Goal: Information Seeking & Learning: Learn about a topic

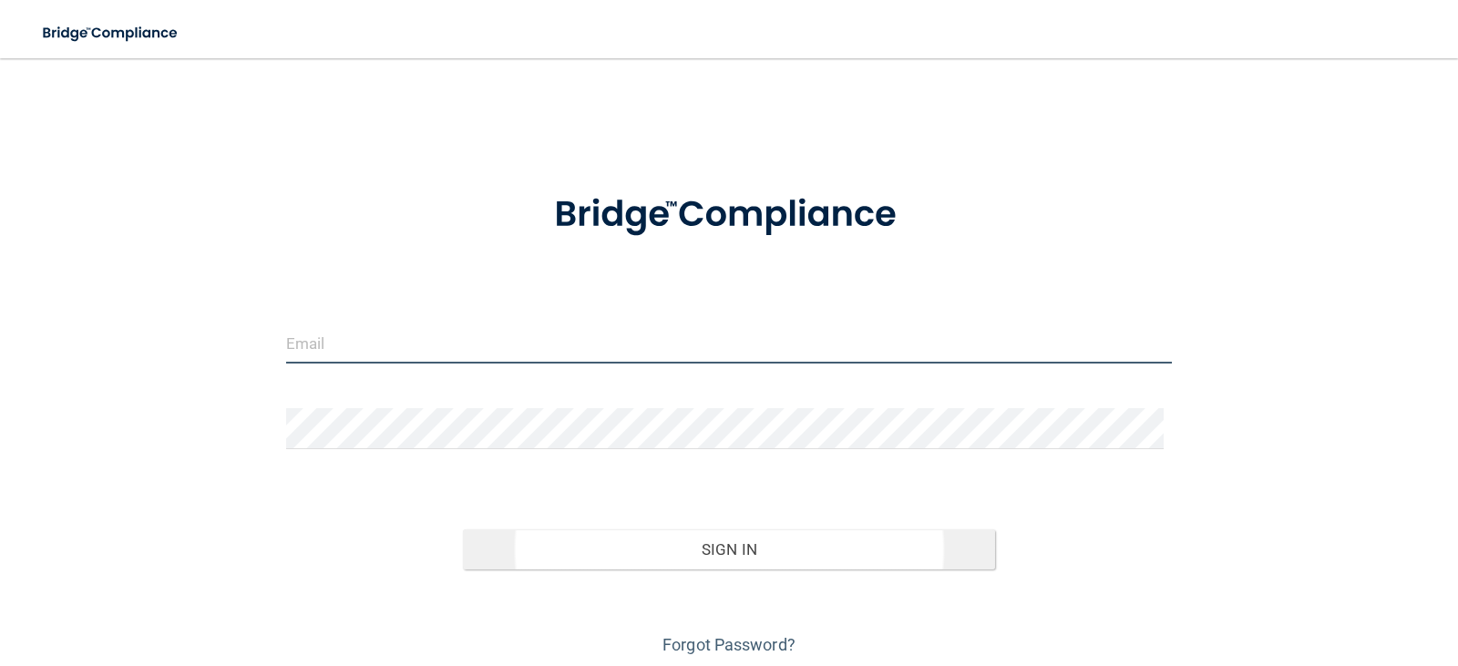
type input "[EMAIL_ADDRESS][DOMAIN_NAME]"
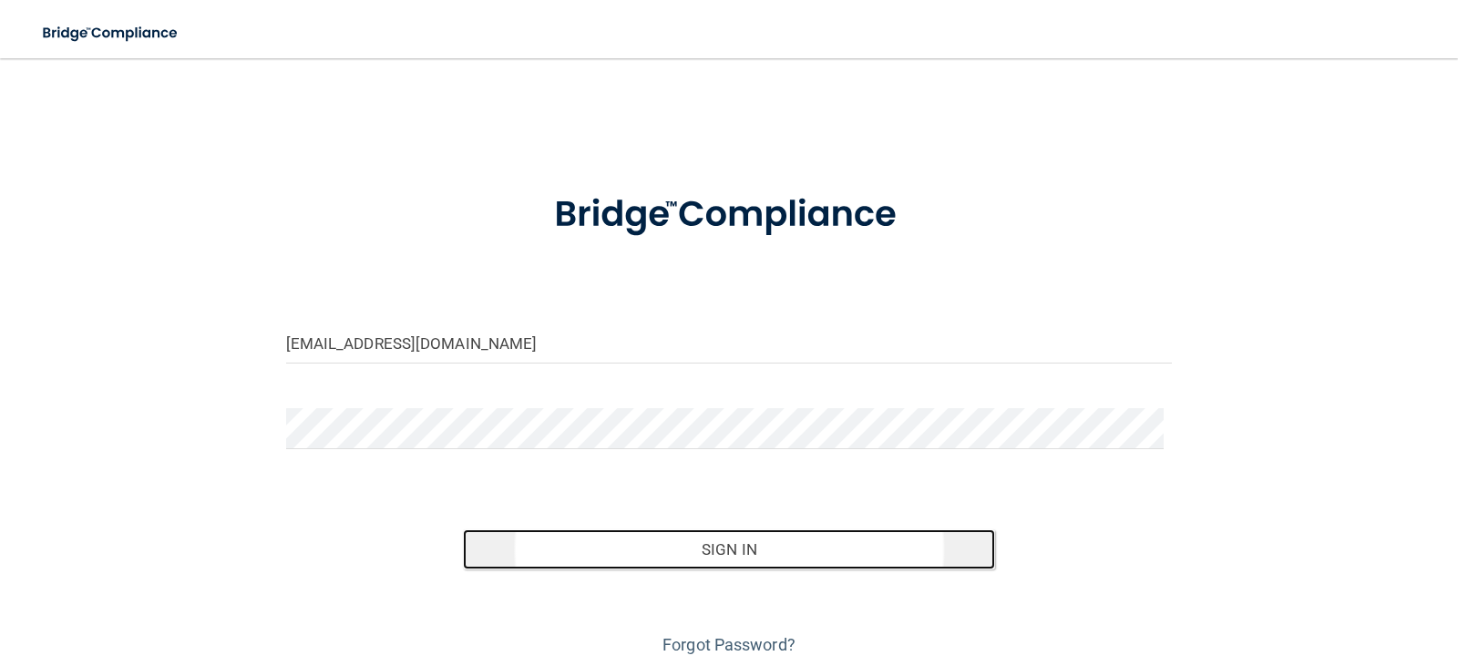
click at [747, 544] on button "Sign In" at bounding box center [729, 550] width 532 height 40
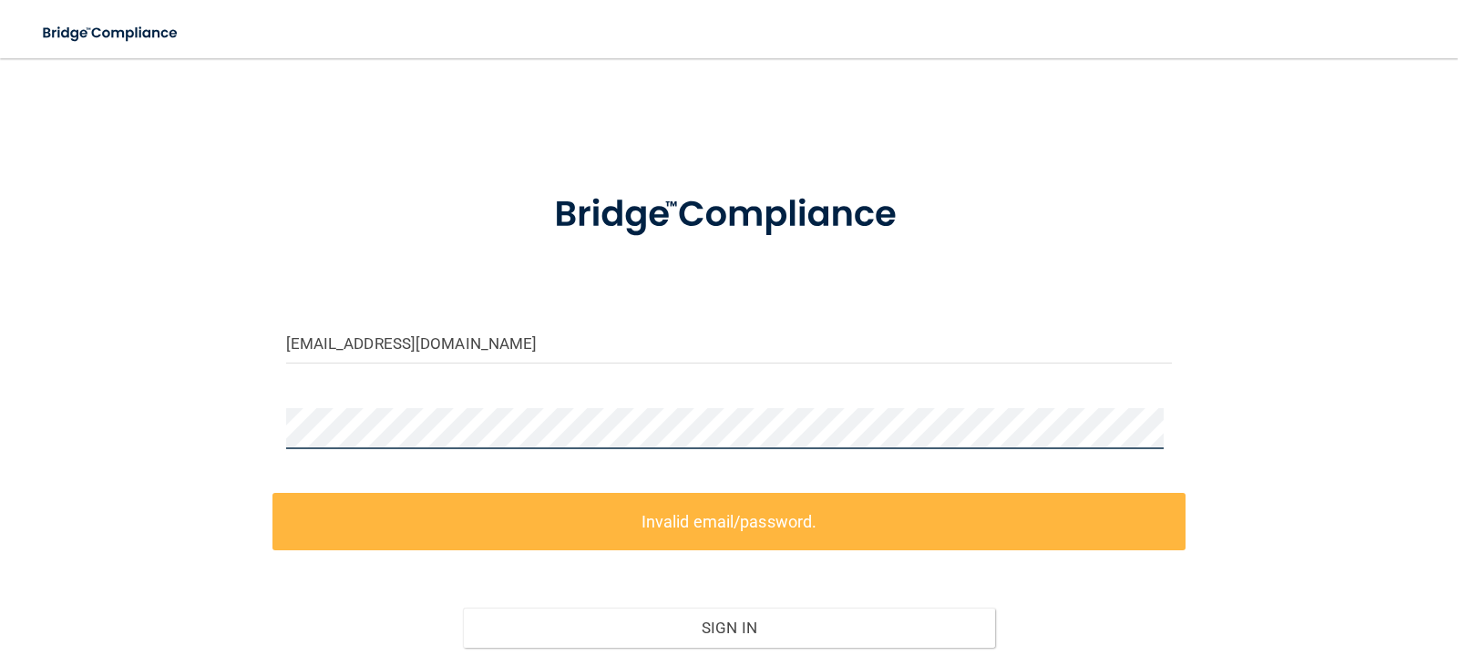
click at [249, 414] on div "hasibsaiyad@gmail.com Invalid email/password. You don't have permission to acce…" at bounding box center [729, 408] width 1386 height 662
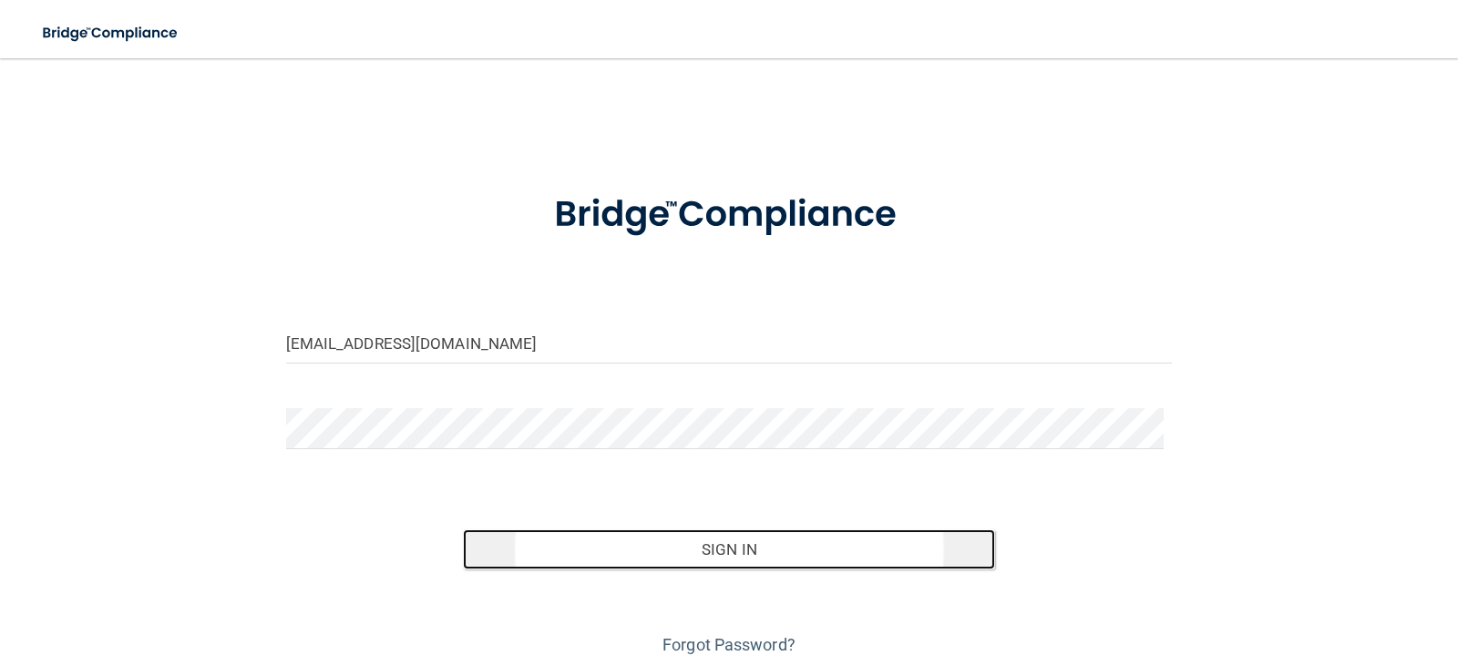
click at [755, 550] on button "Sign In" at bounding box center [729, 550] width 532 height 40
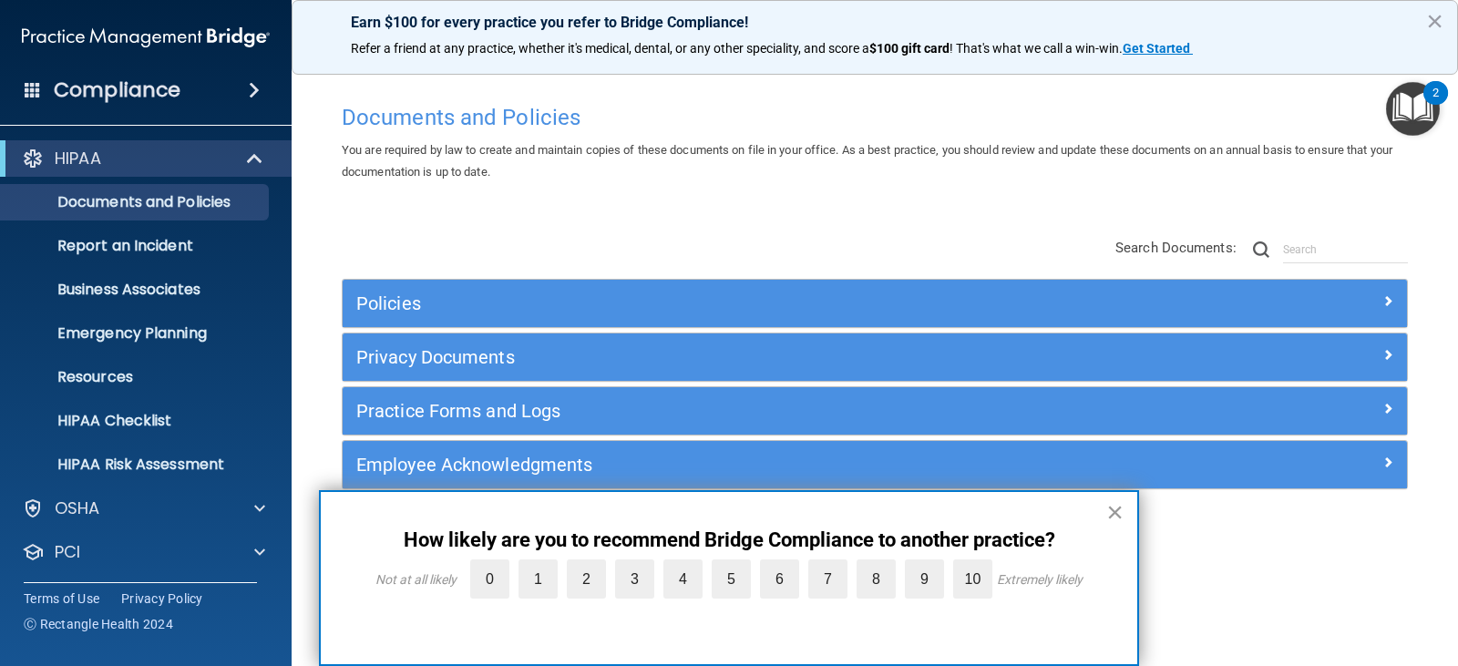
click at [1115, 508] on button "×" at bounding box center [1115, 512] width 17 height 29
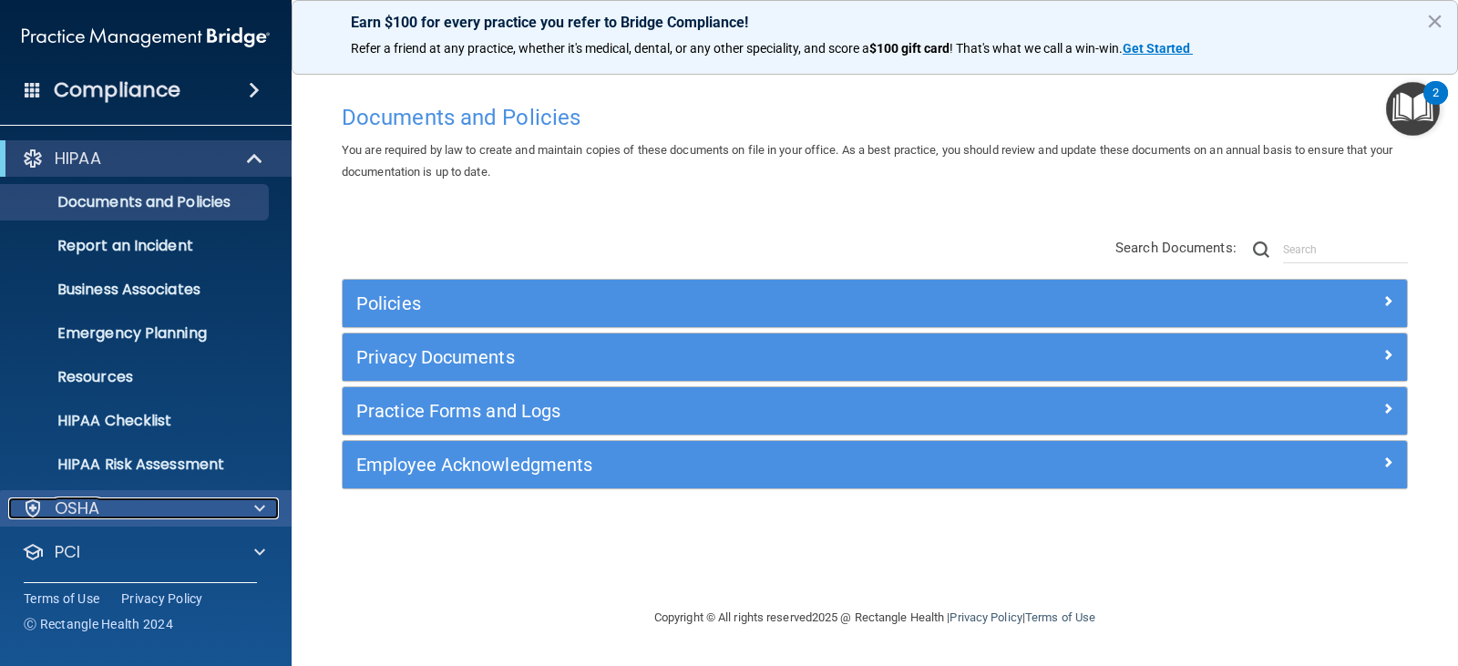
click at [164, 507] on div "OSHA" at bounding box center [121, 509] width 226 height 22
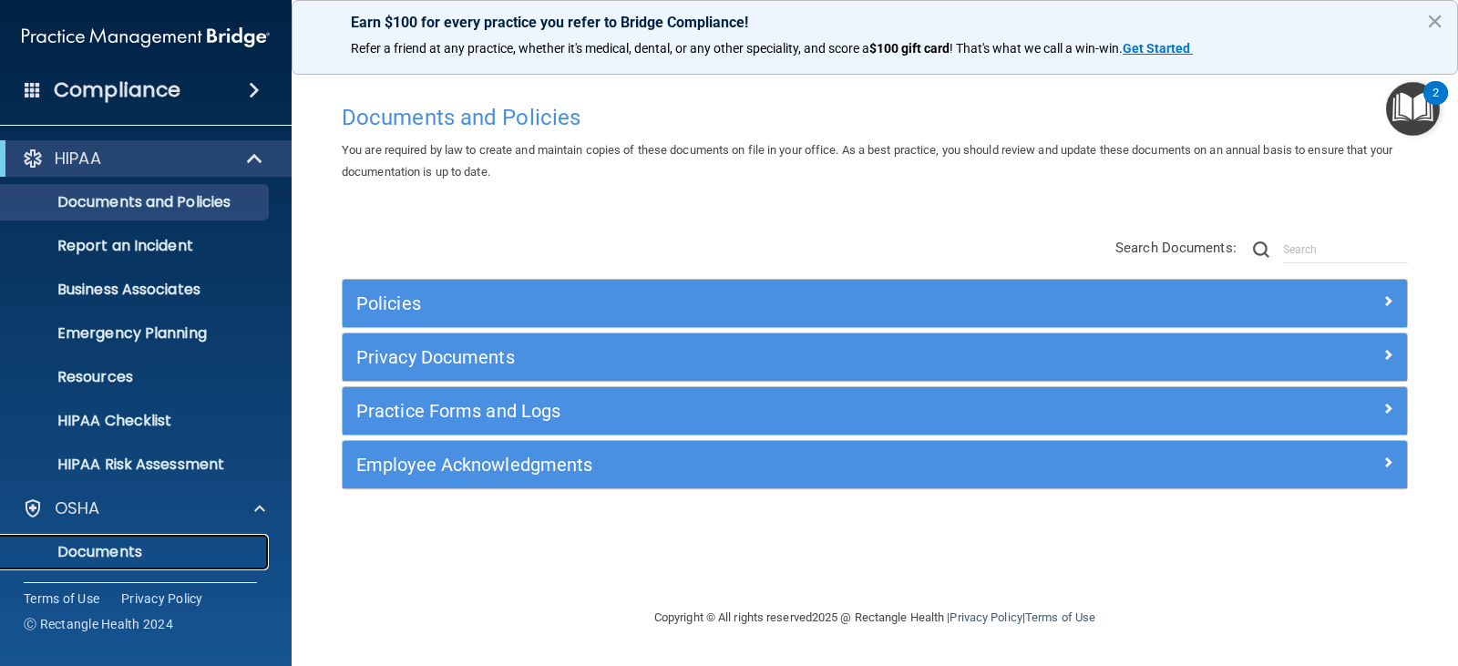
click at [140, 549] on p "Documents" at bounding box center [136, 552] width 249 height 18
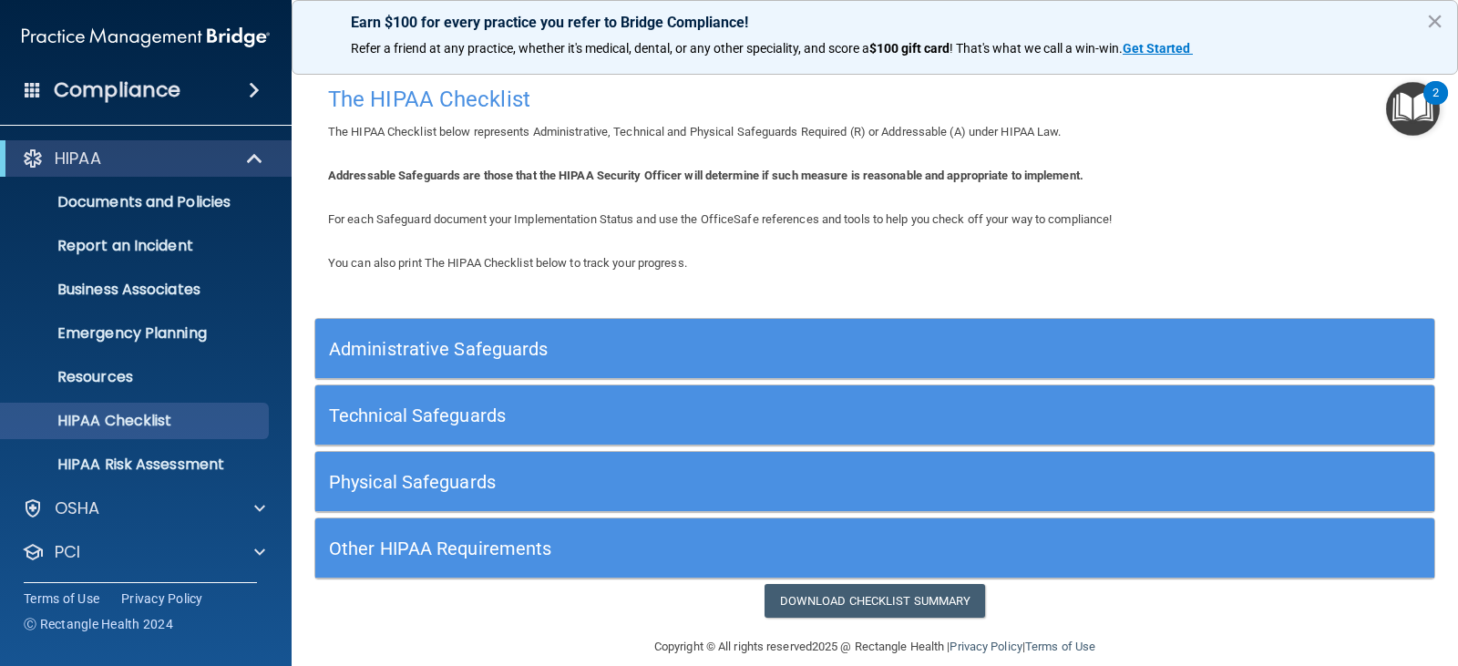
click at [838, 351] on h5 "Administrative Safeguards" at bounding box center [735, 349] width 812 height 20
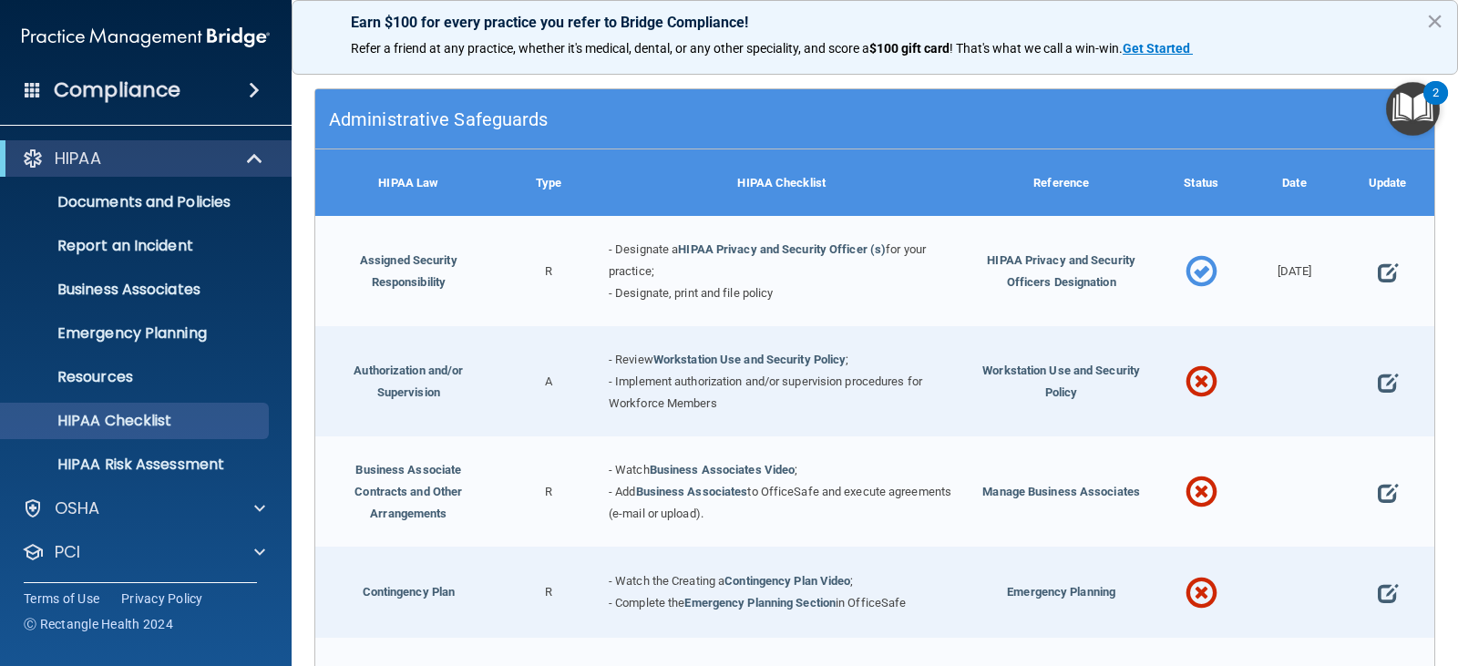
scroll to position [273, 0]
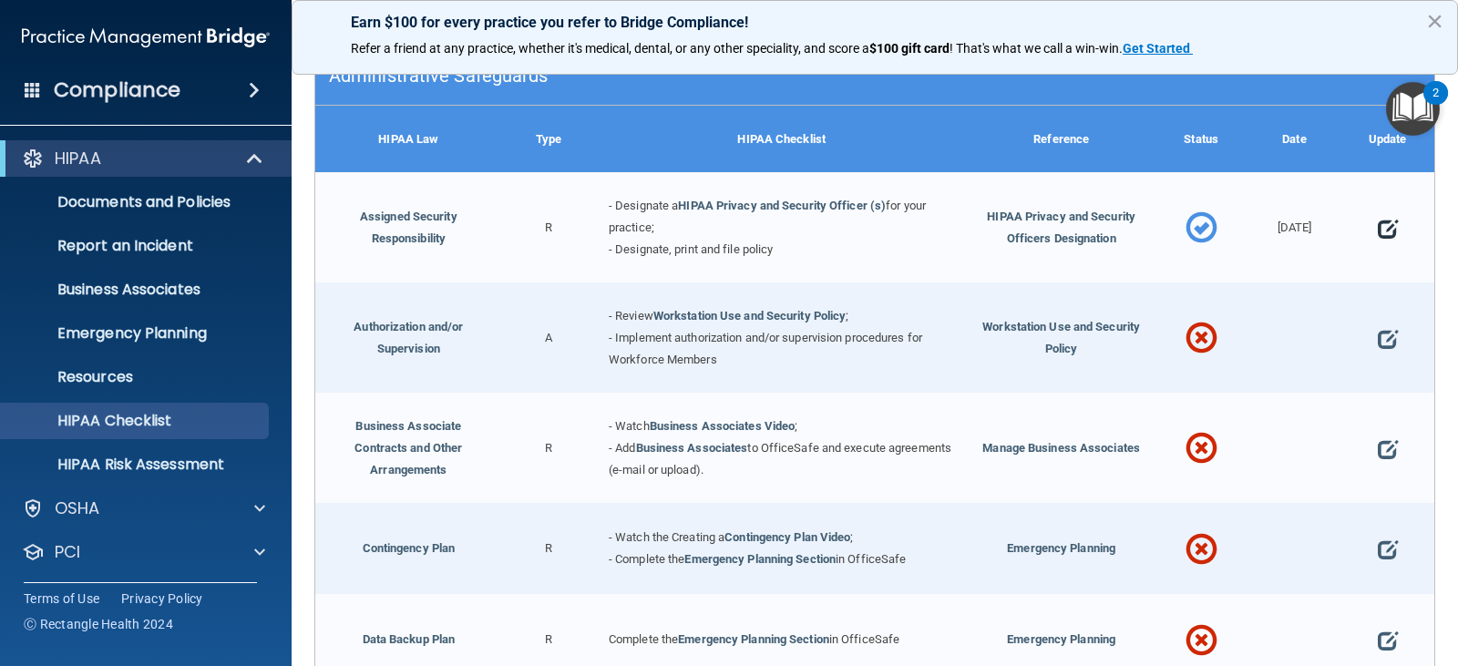
click at [1378, 230] on span at bounding box center [1388, 228] width 20 height 46
select select "completed"
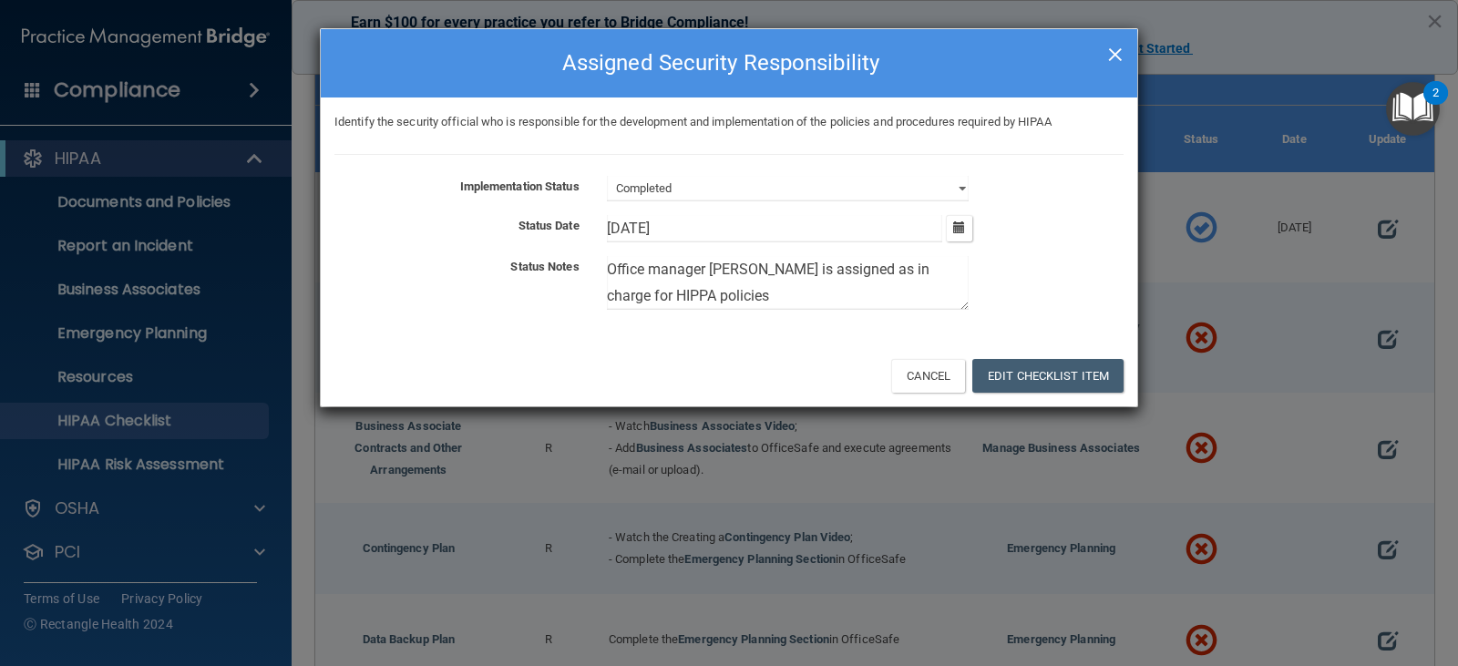
click at [1116, 52] on span "×" at bounding box center [1115, 52] width 16 height 36
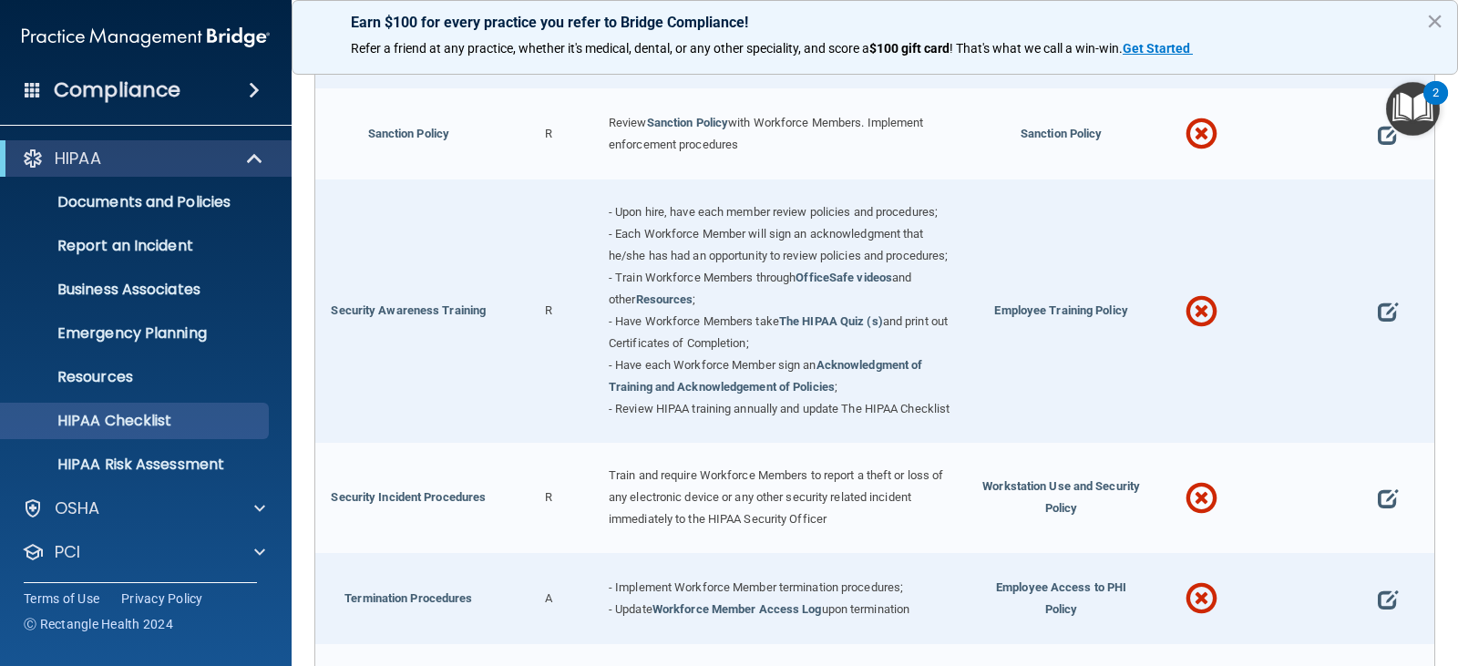
scroll to position [1367, 0]
click at [1378, 324] on span at bounding box center [1388, 310] width 20 height 46
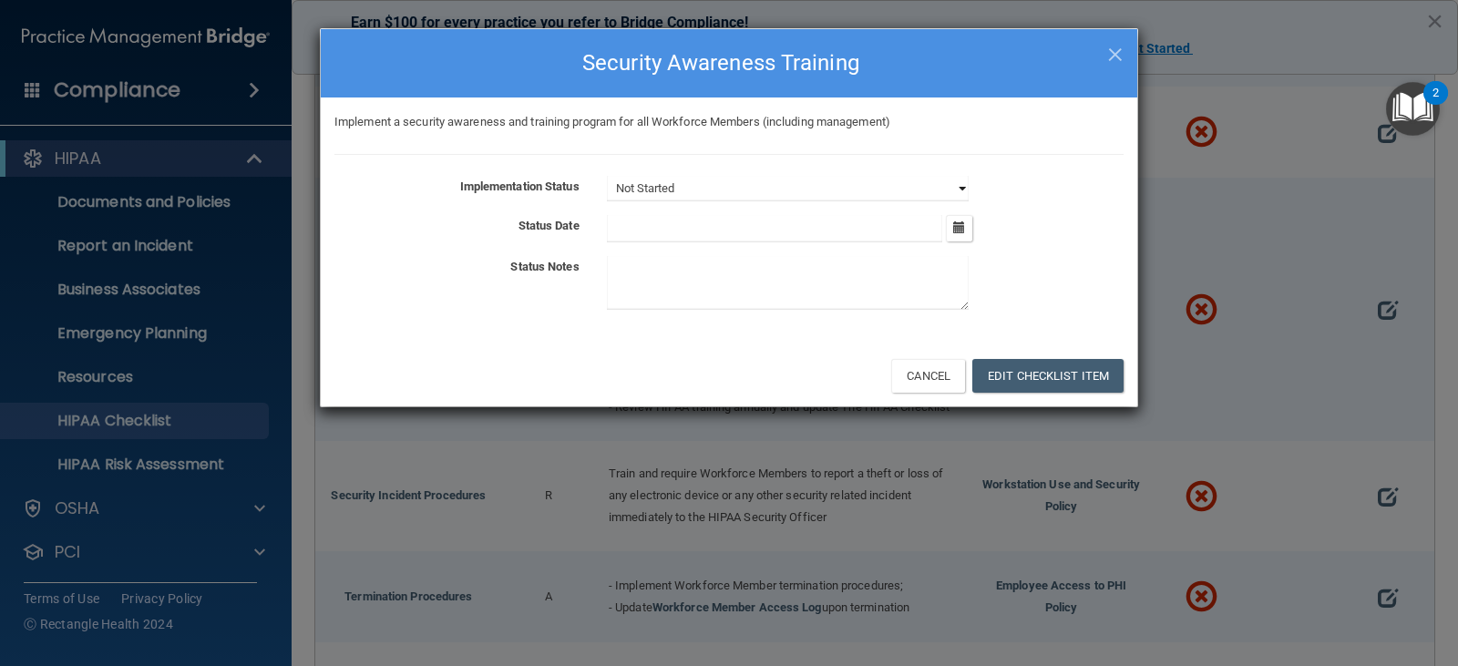
click at [962, 189] on select "Not Started In Progress Completed" at bounding box center [788, 189] width 362 height 26
click at [1084, 205] on div "Implementation Status Not Started In Progress Completed Status Date September 2…" at bounding box center [729, 246] width 789 height 141
click at [1114, 52] on span "×" at bounding box center [1115, 52] width 16 height 36
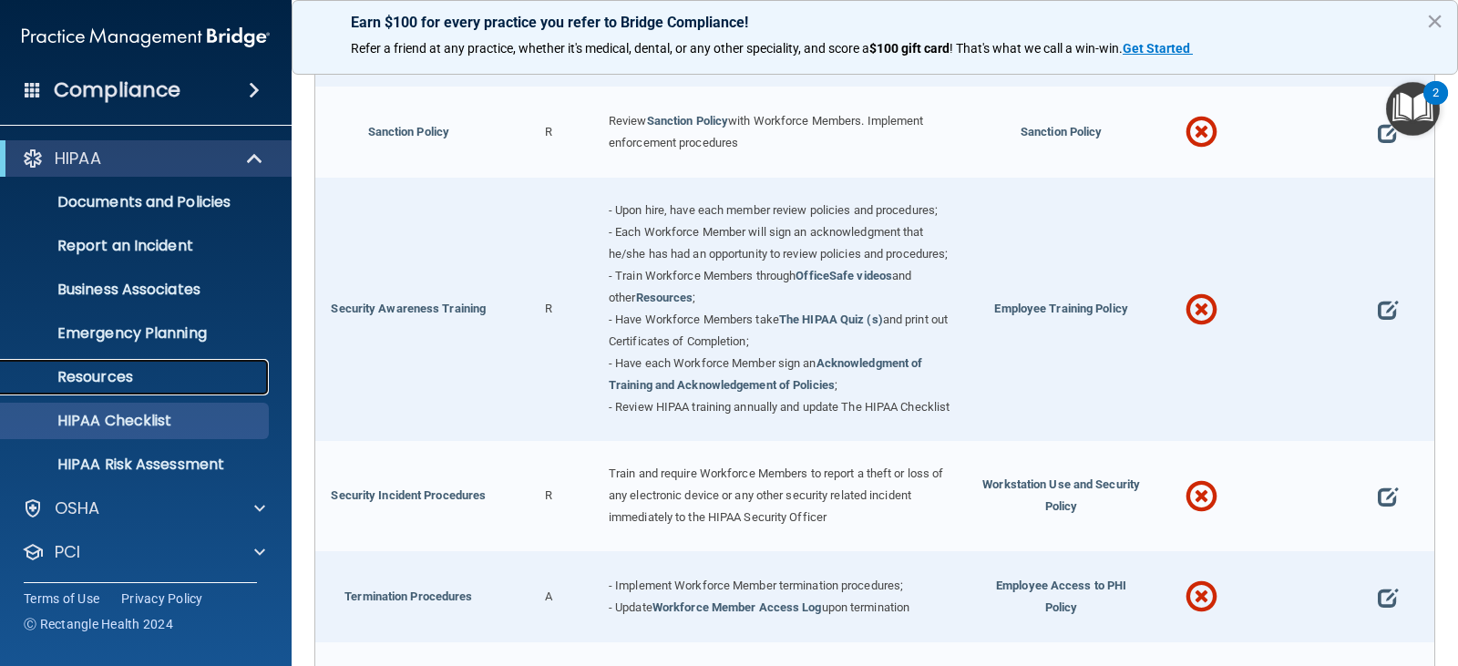
click at [123, 376] on p "Resources" at bounding box center [136, 377] width 249 height 18
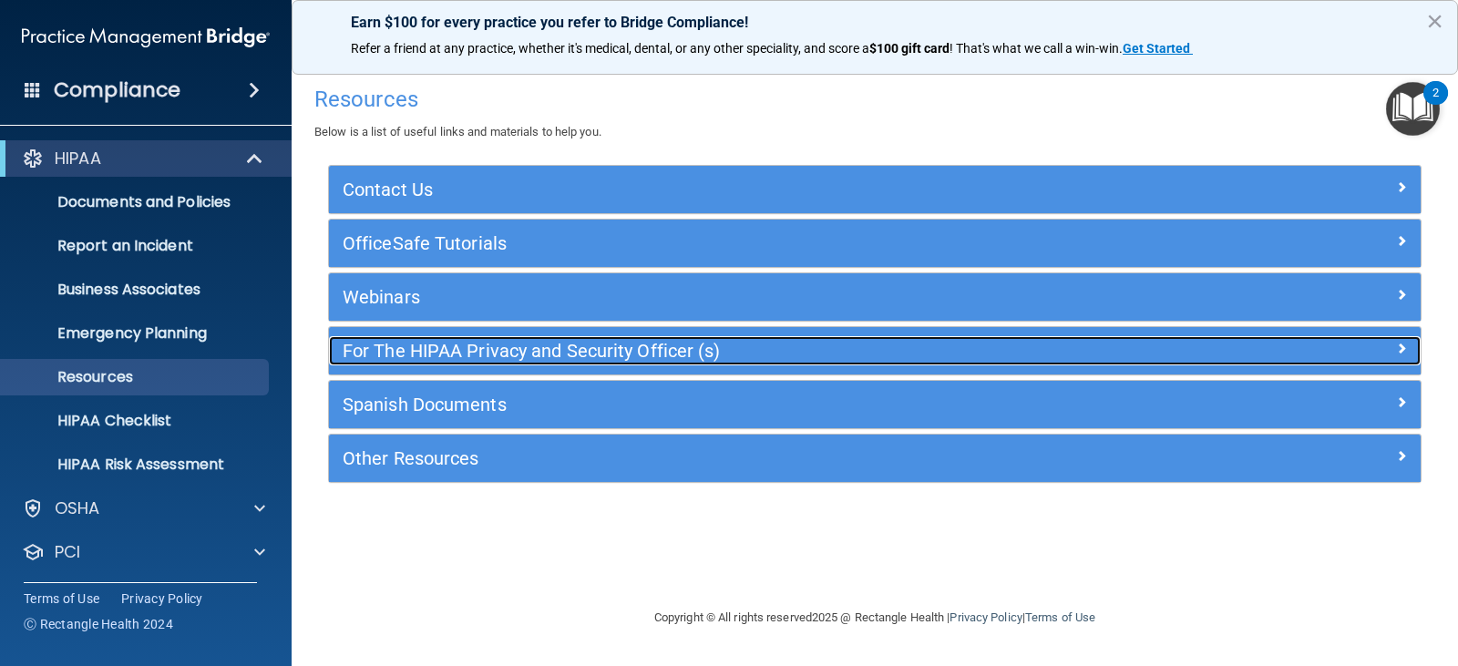
click at [422, 353] on h5 "For The HIPAA Privacy and Security Officer (s)" at bounding box center [739, 351] width 792 height 20
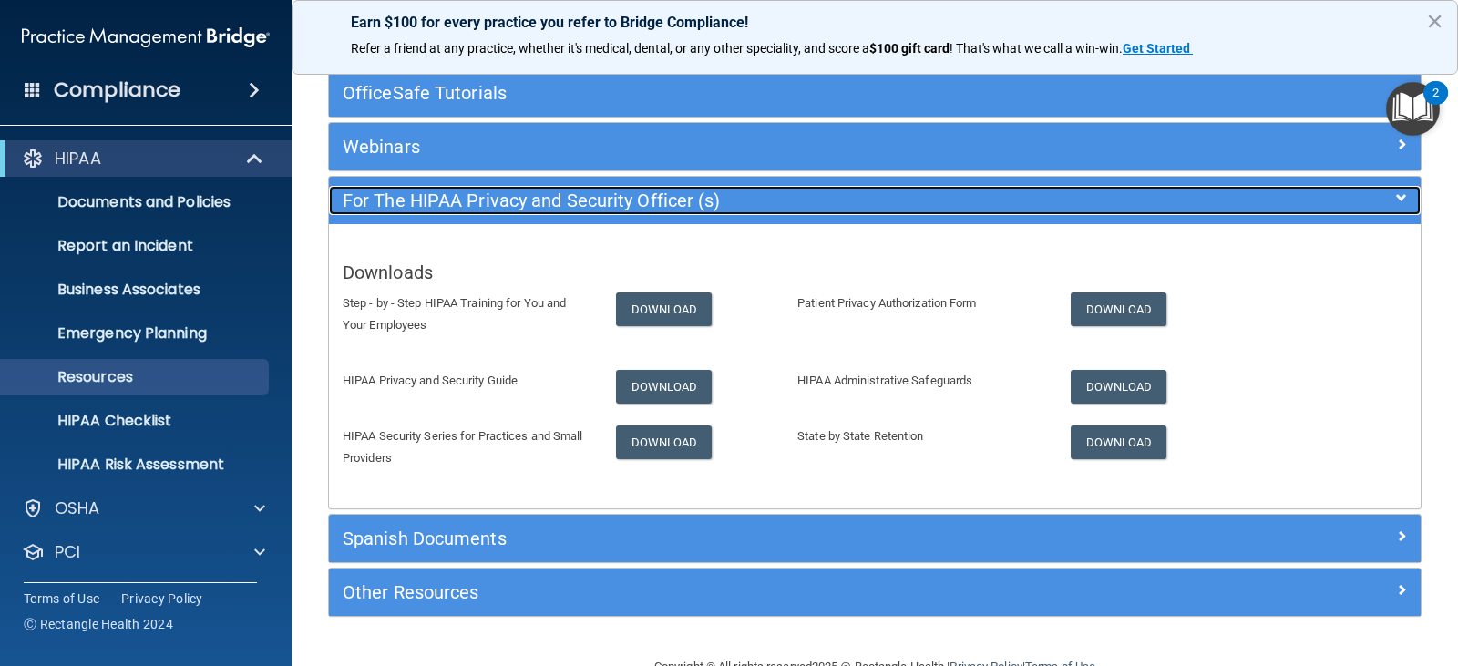
scroll to position [182, 0]
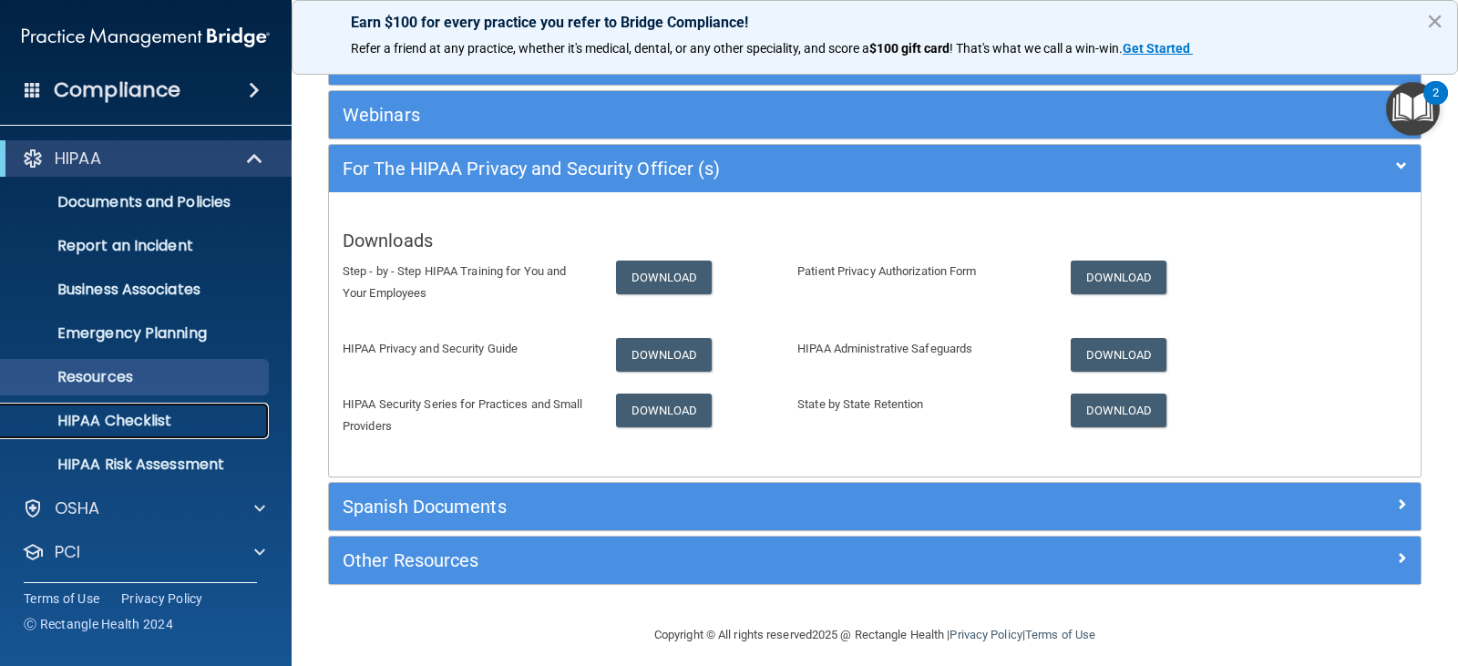
click at [131, 409] on link "HIPAA Checklist" at bounding box center [125, 421] width 287 height 36
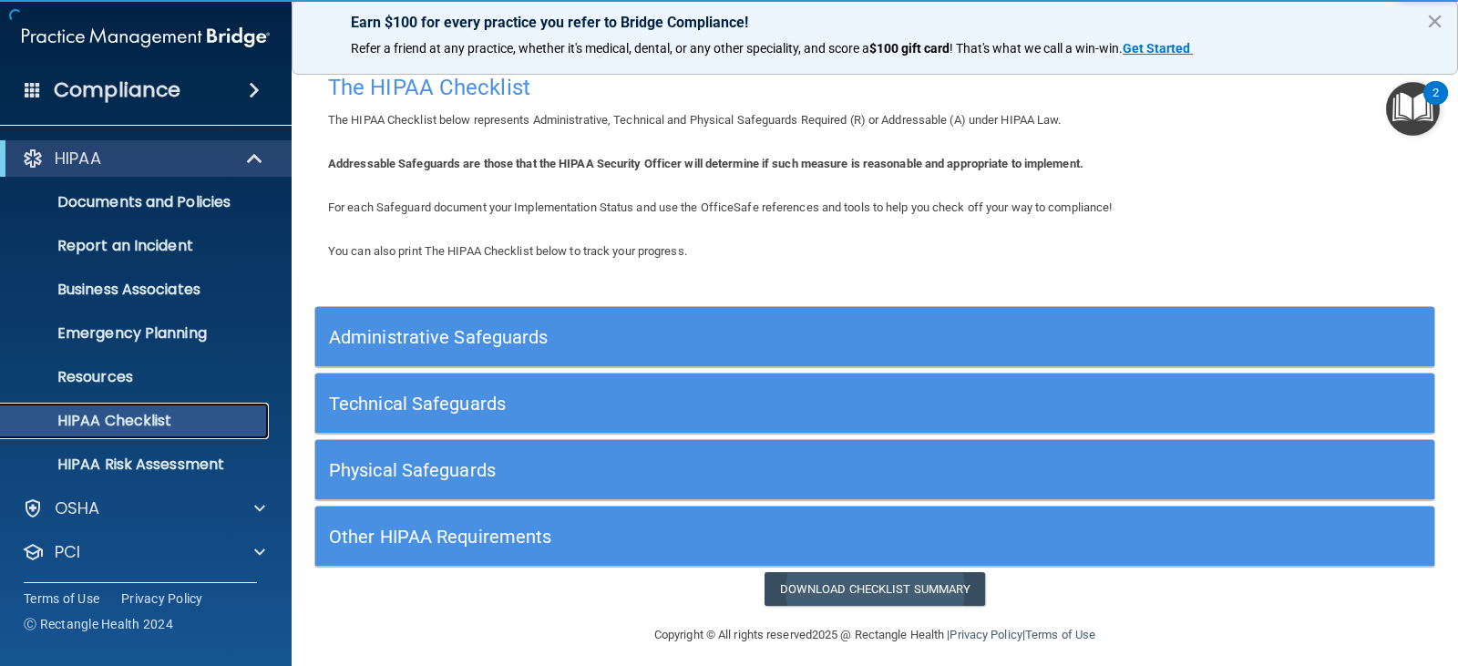
scroll to position [25, 0]
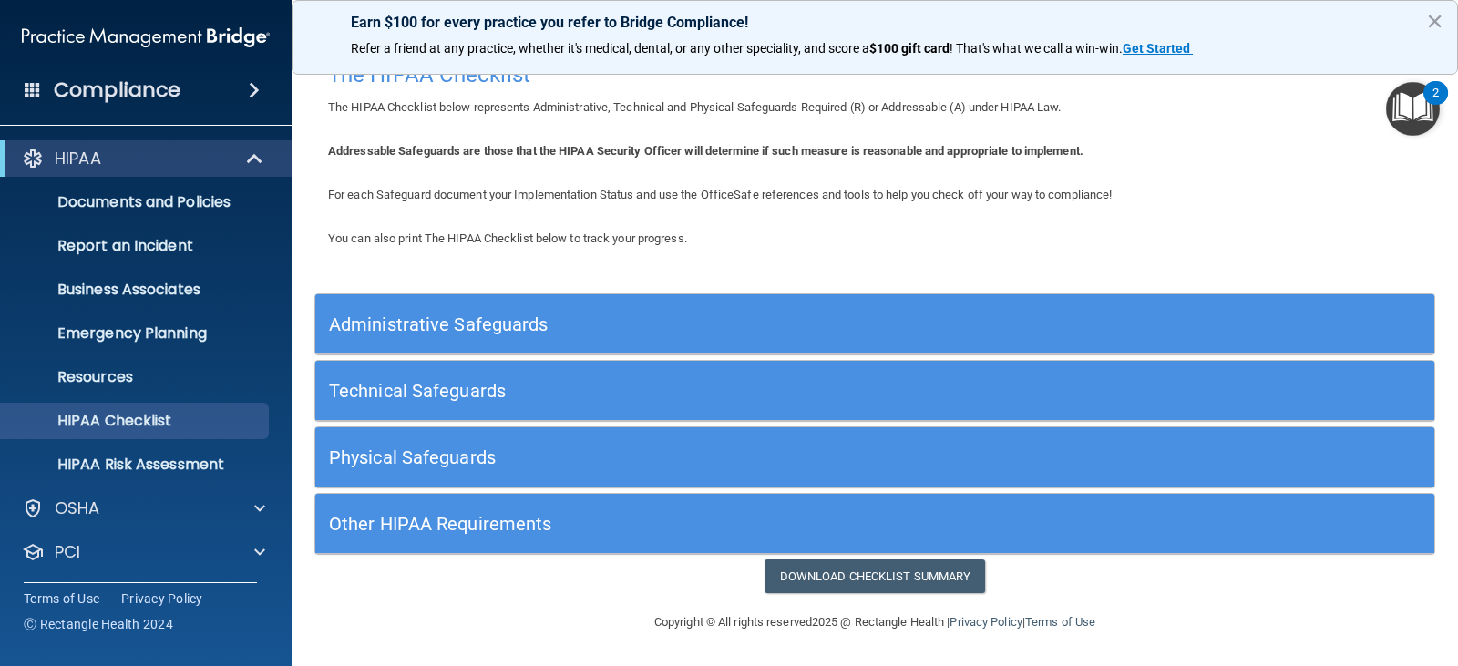
click at [431, 319] on h5 "Administrative Safeguards" at bounding box center [735, 324] width 812 height 20
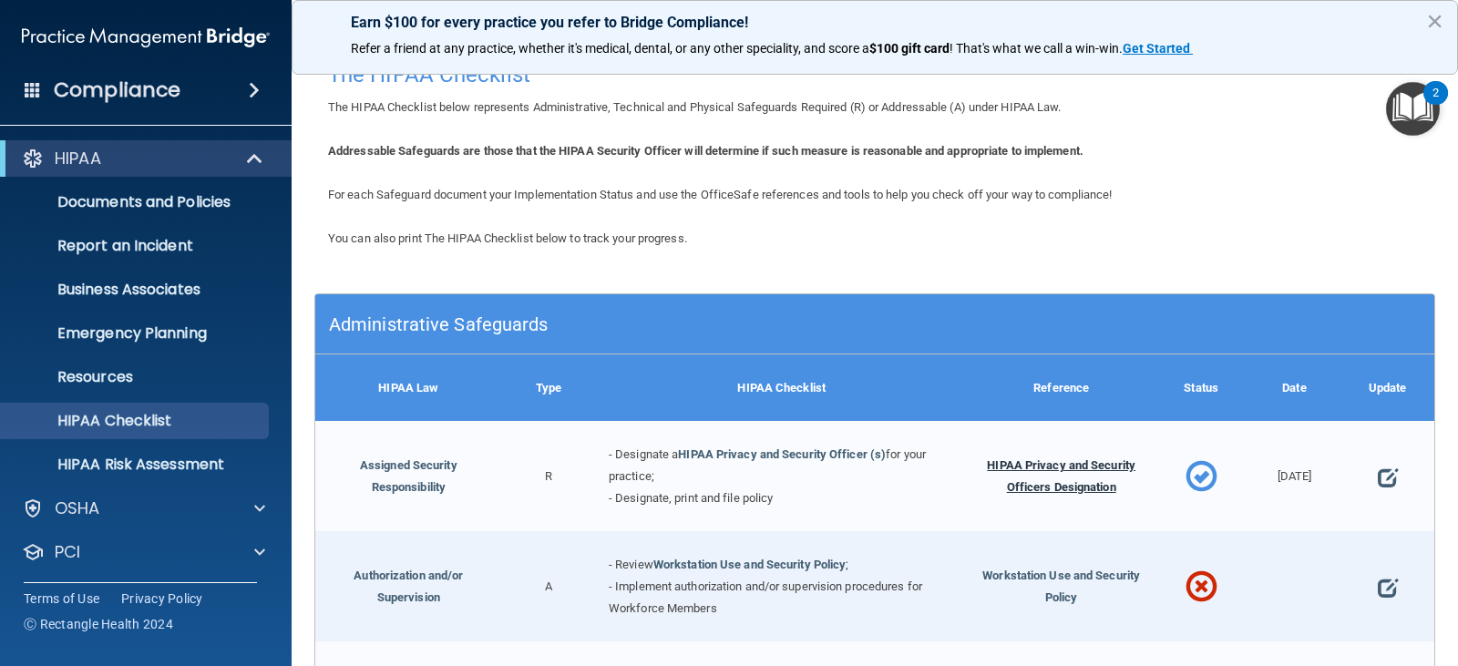
scroll to position [207, 0]
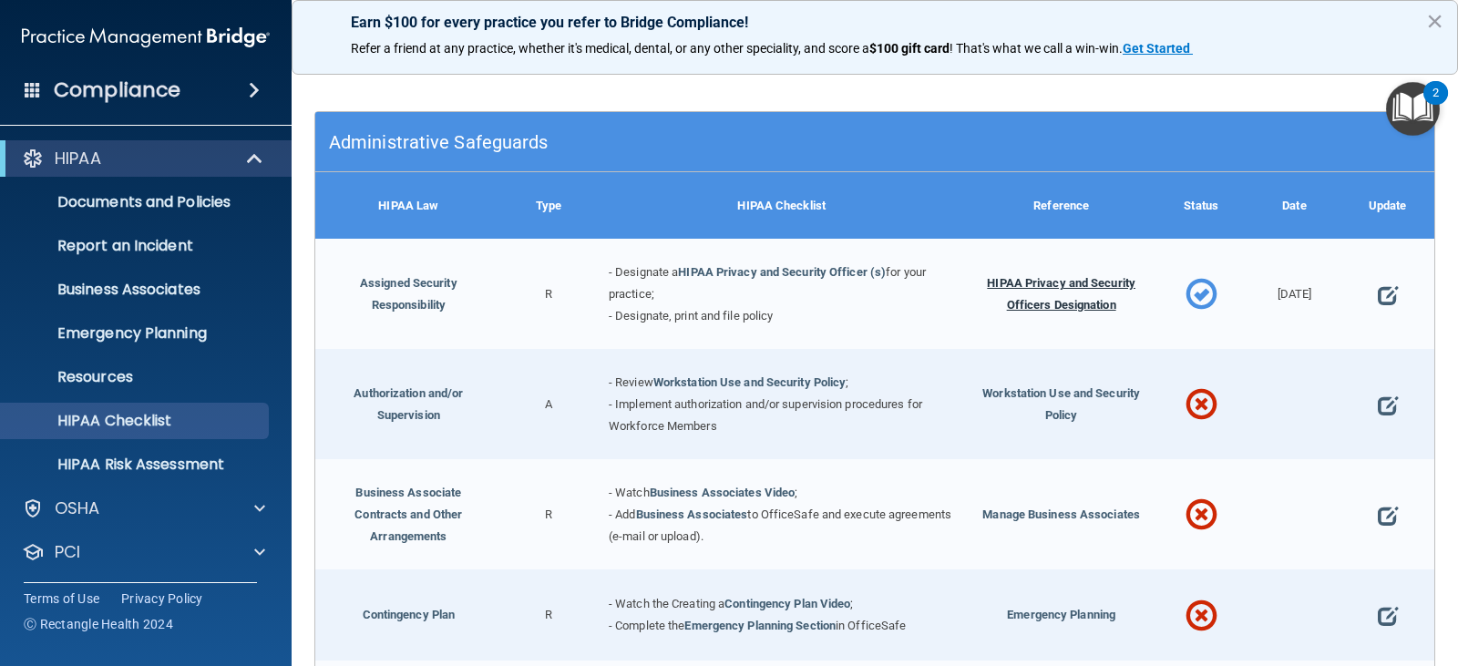
click at [1033, 277] on span "HIPAA Privacy and Security Officers Designation" at bounding box center [1061, 294] width 149 height 36
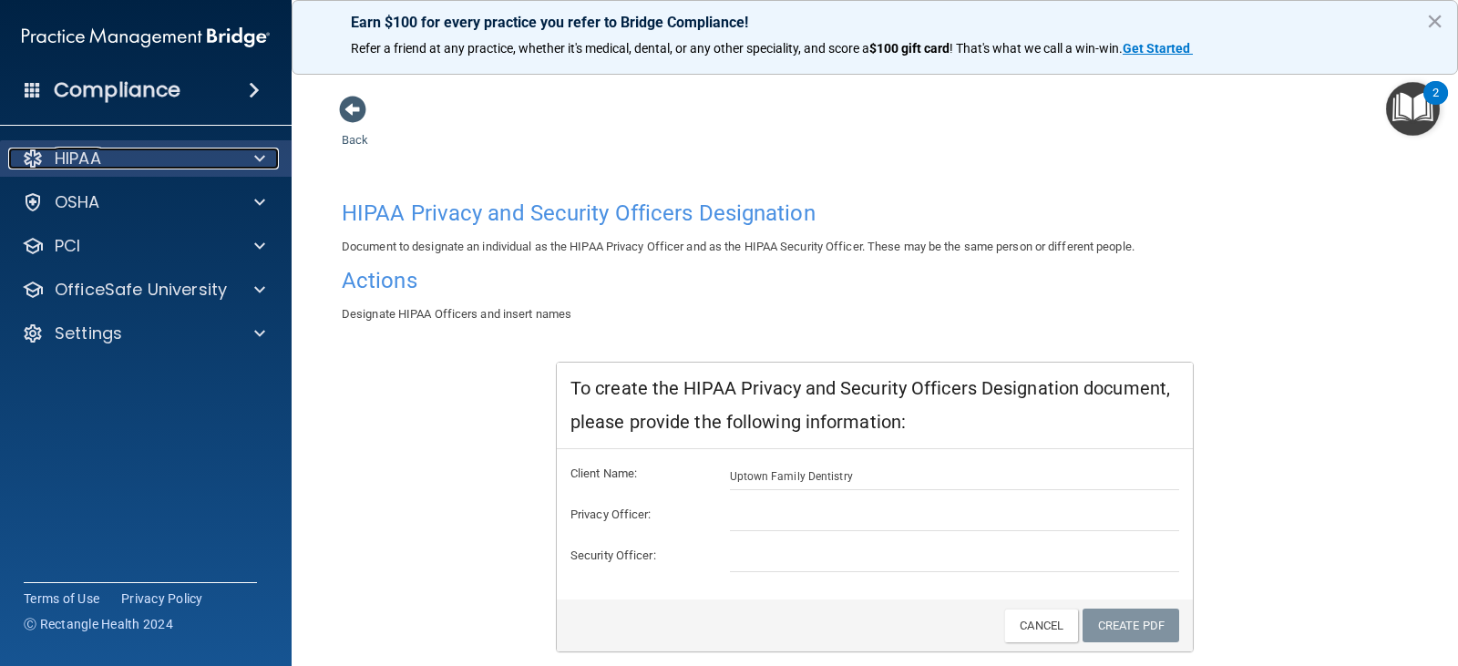
click at [141, 158] on div "HIPAA" at bounding box center [121, 159] width 226 height 22
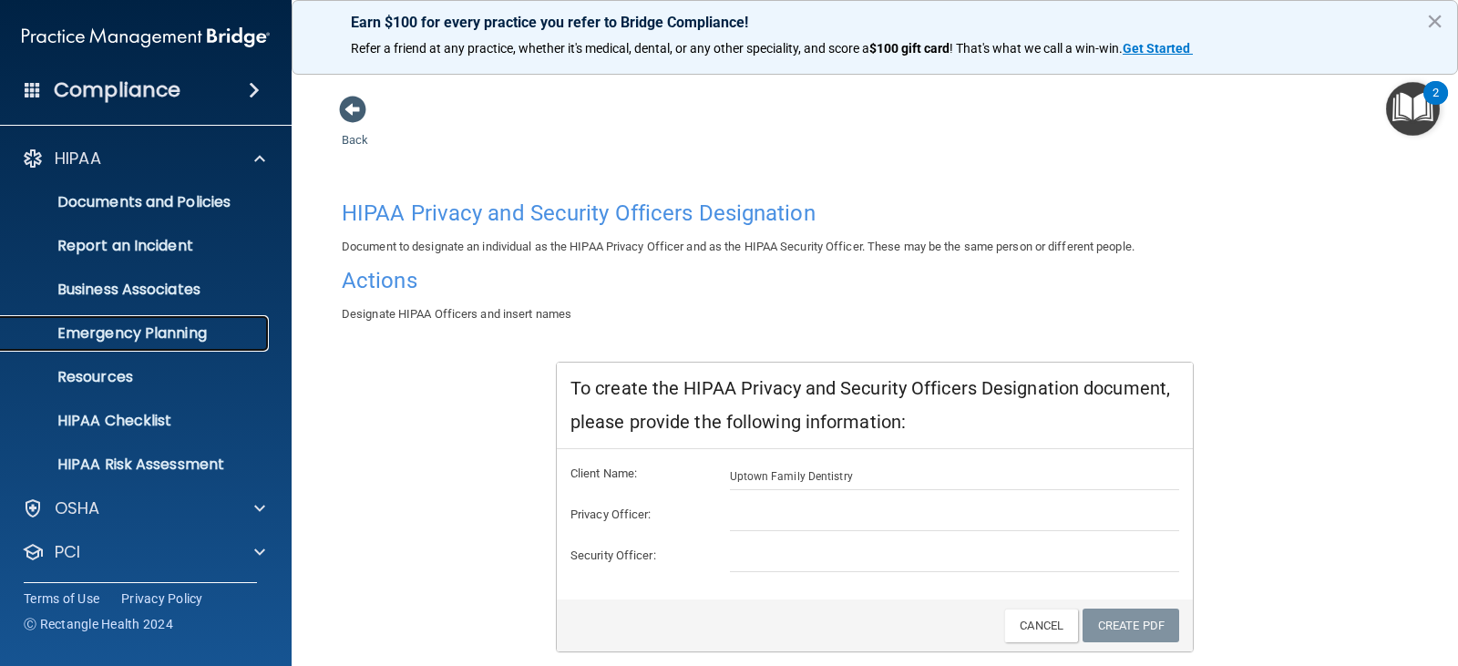
click at [193, 331] on p "Emergency Planning" at bounding box center [136, 333] width 249 height 18
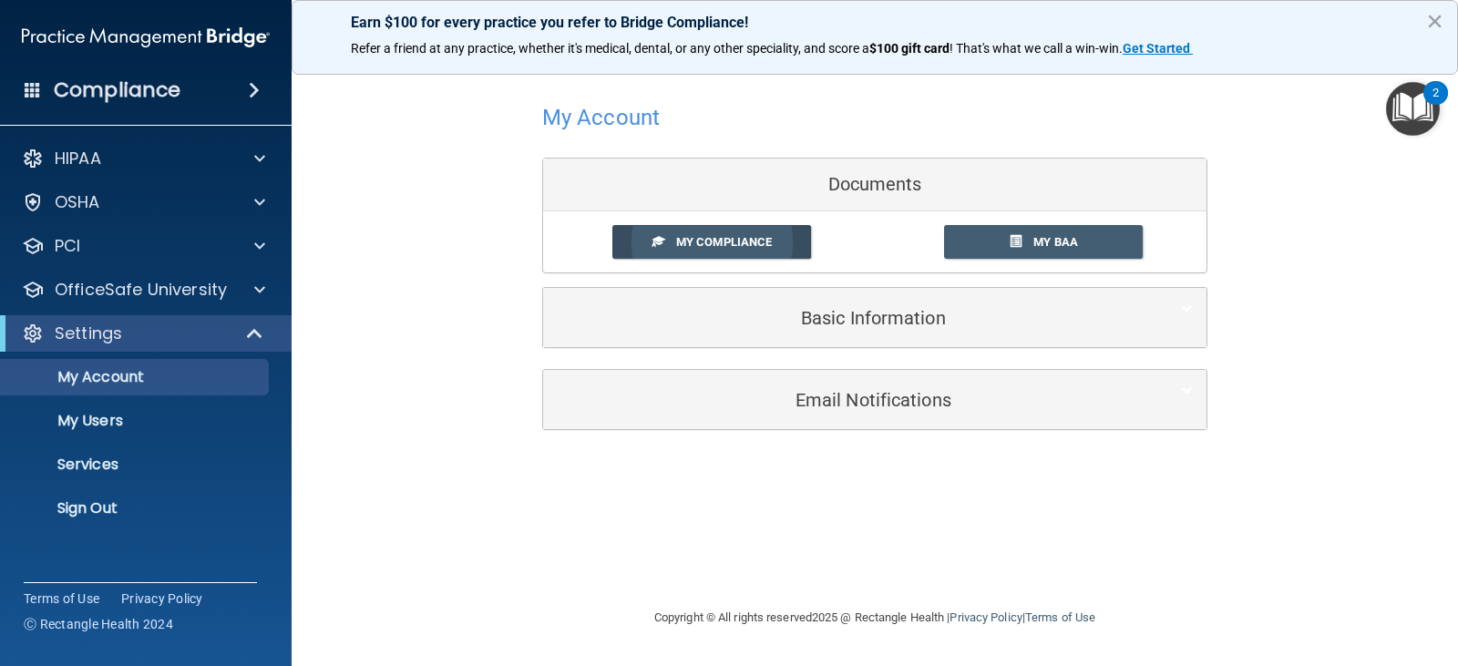
click at [683, 233] on link "My Compliance" at bounding box center [713, 242] width 200 height 34
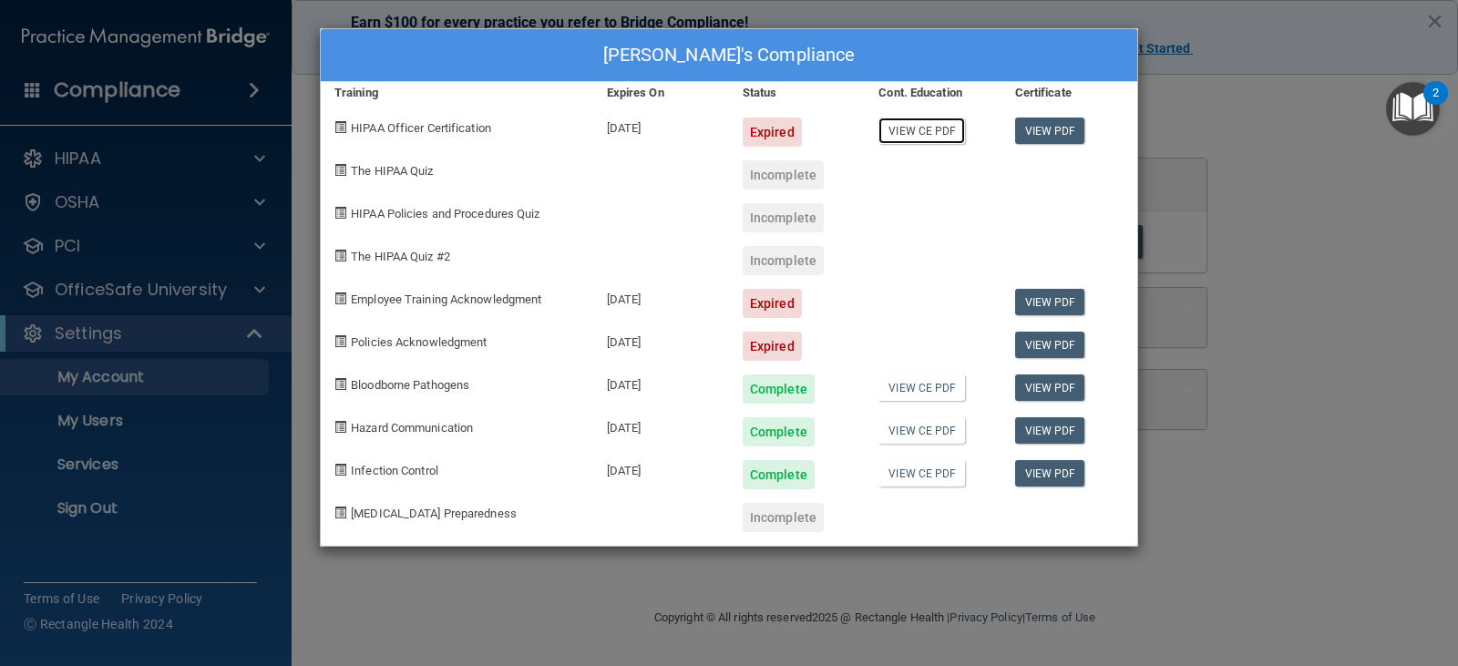
click at [927, 131] on link "View CE PDF" at bounding box center [922, 131] width 87 height 26
click at [1287, 50] on div "MOHAMEDHASIB SAIYAD's Compliance Training Expires On Status Cont. Education Cer…" at bounding box center [729, 333] width 1458 height 666
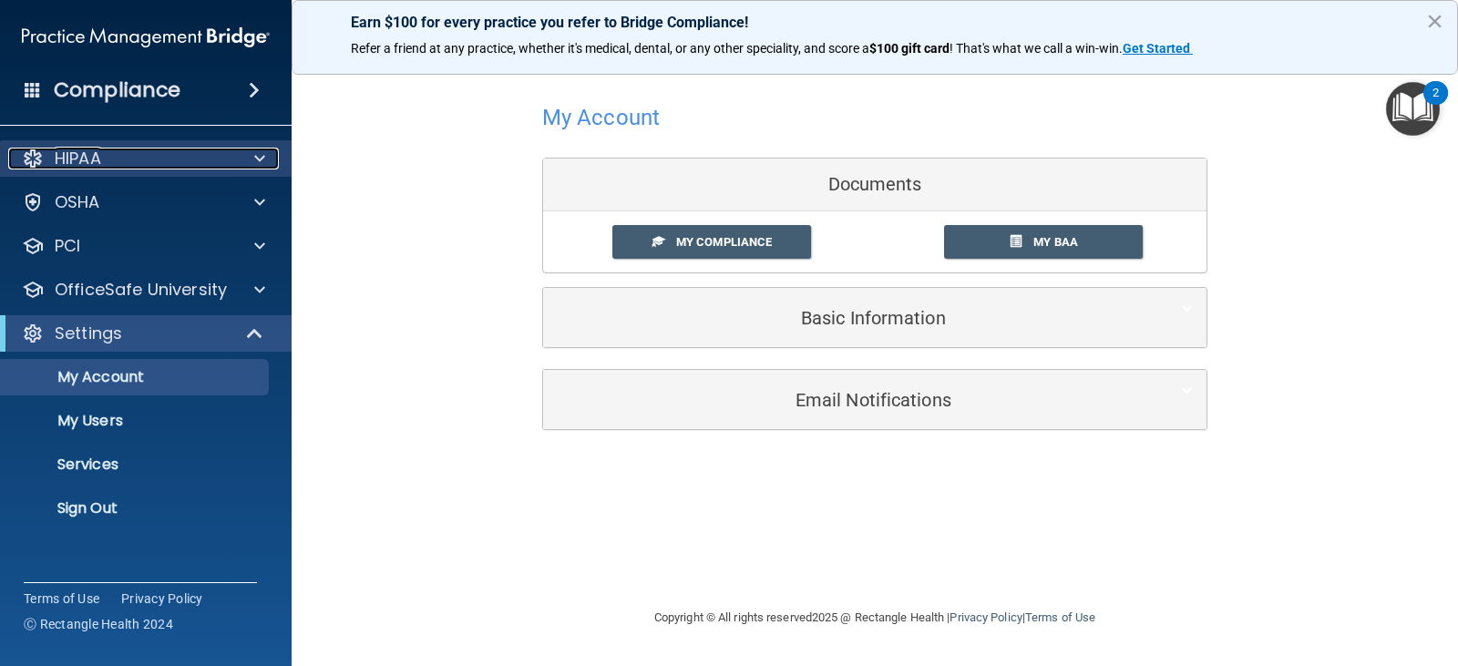
click at [117, 157] on div "HIPAA" at bounding box center [121, 159] width 226 height 22
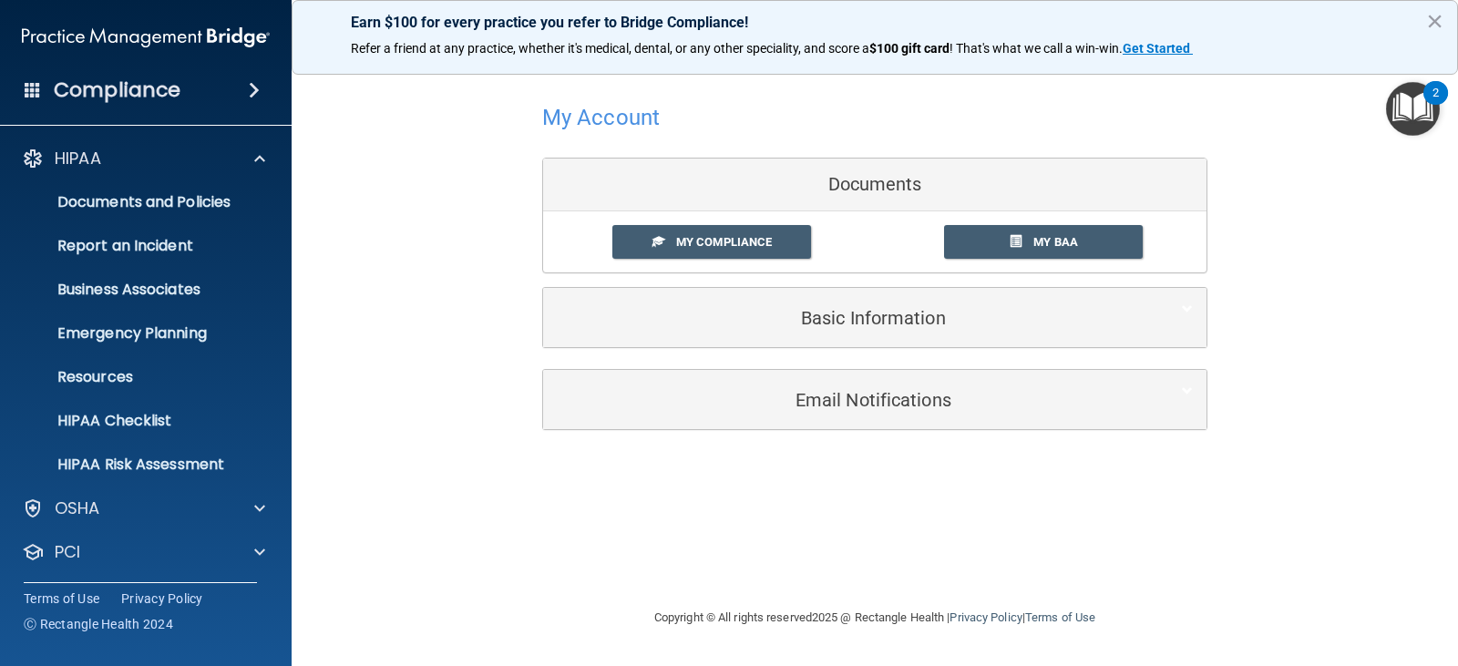
click at [250, 88] on span at bounding box center [254, 90] width 11 height 22
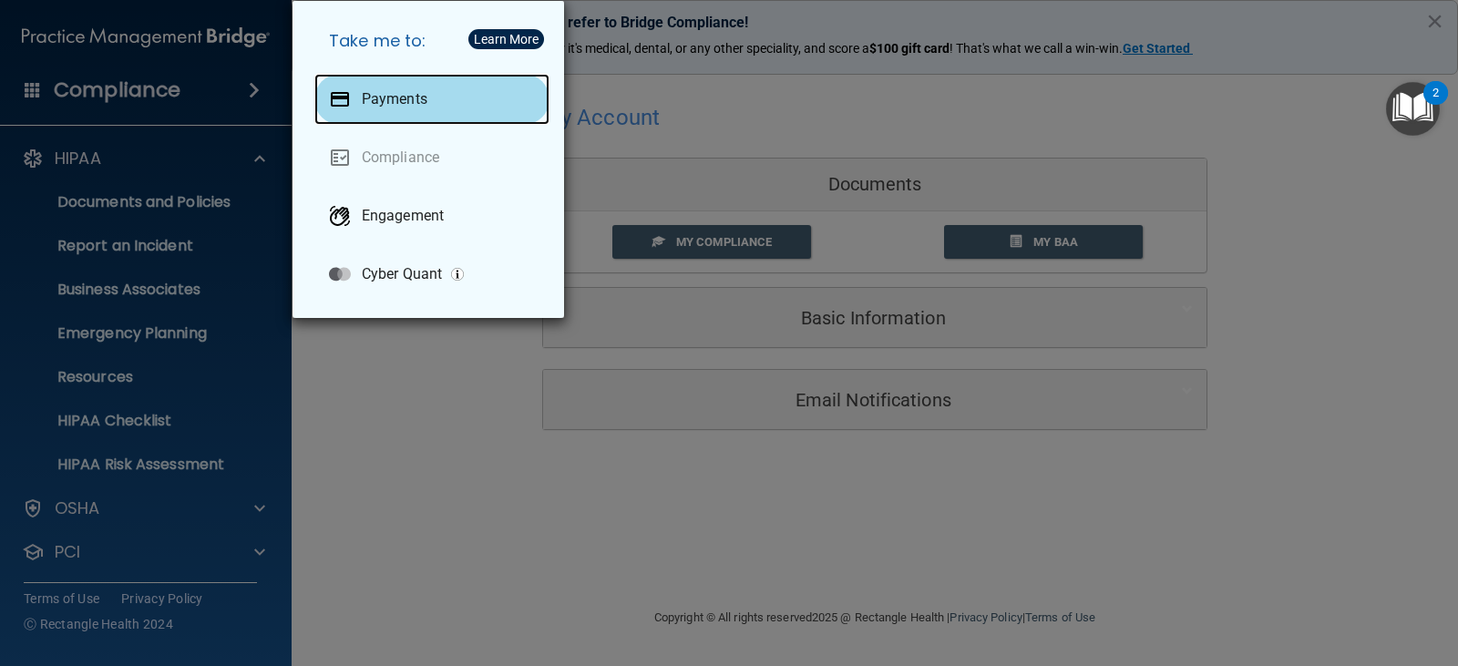
click at [424, 105] on p "Payments" at bounding box center [395, 99] width 66 height 18
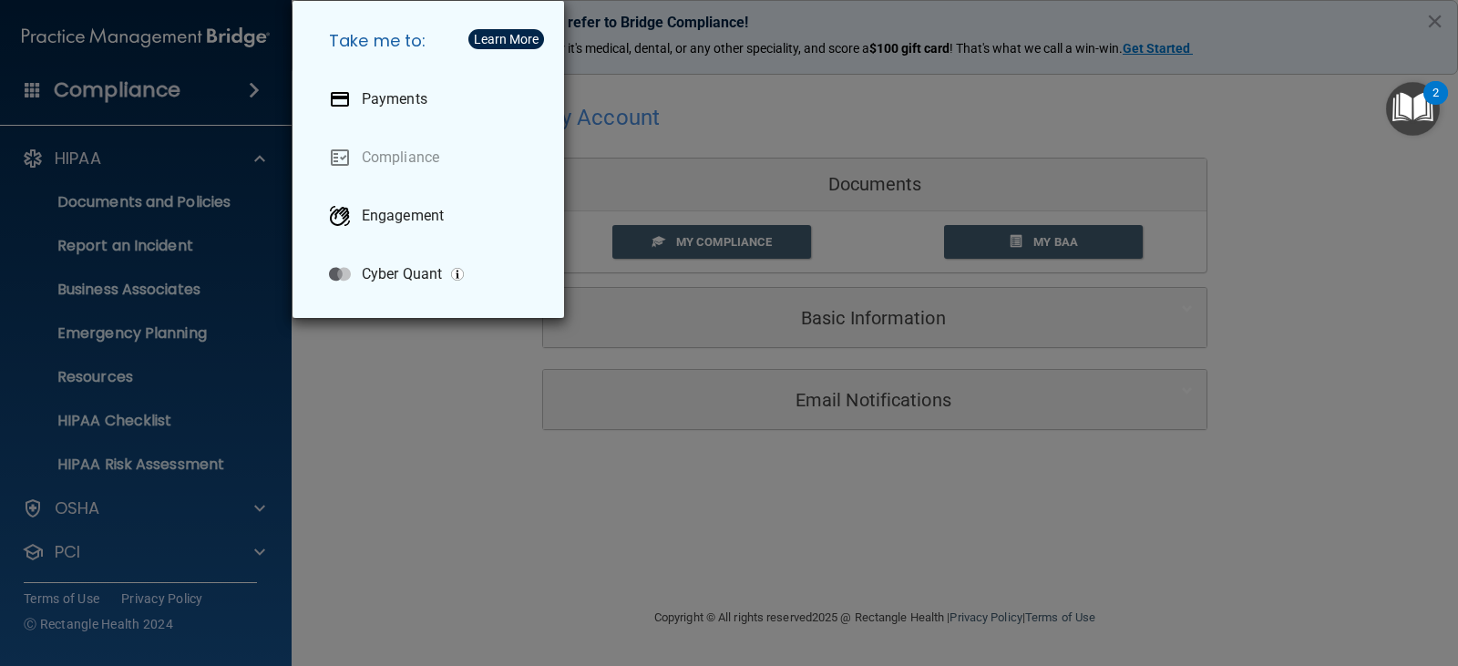
click at [179, 100] on div "Take me to: Payments Compliance Engagement Cyber Quant" at bounding box center [729, 333] width 1458 height 666
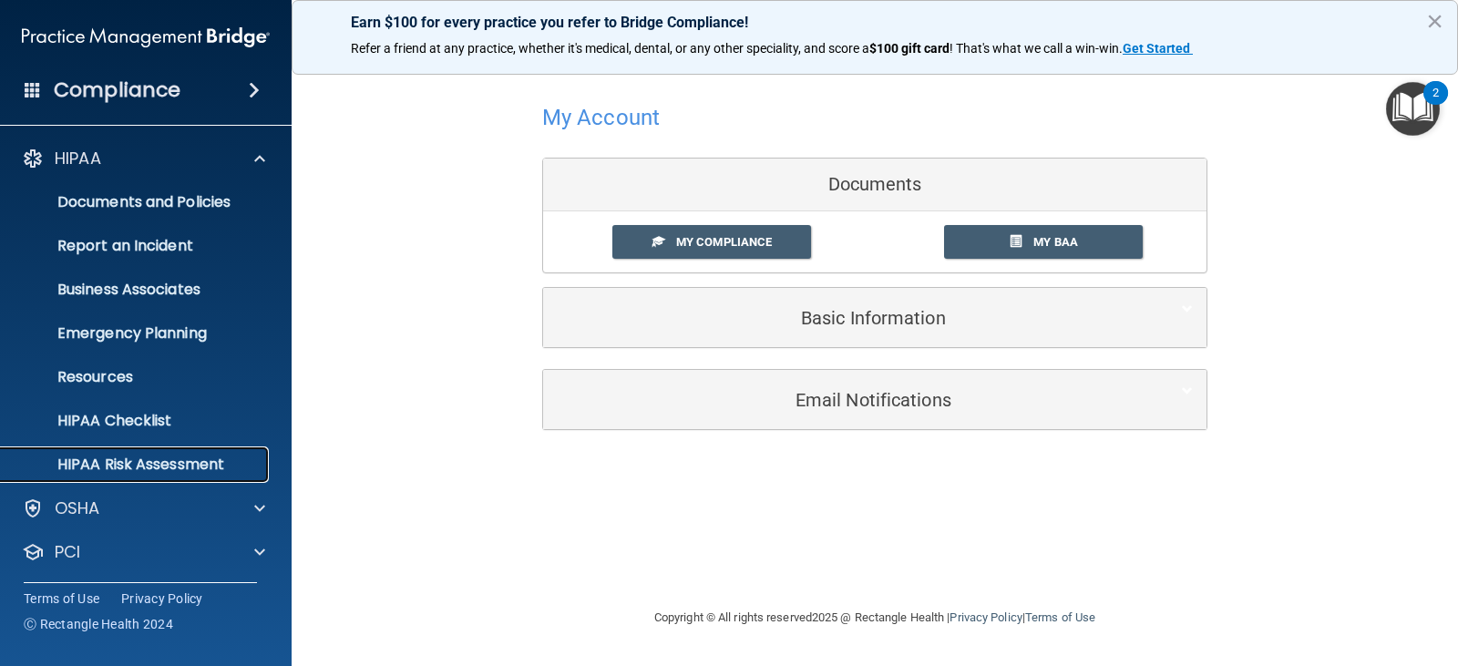
click at [143, 462] on p "HIPAA Risk Assessment" at bounding box center [136, 465] width 249 height 18
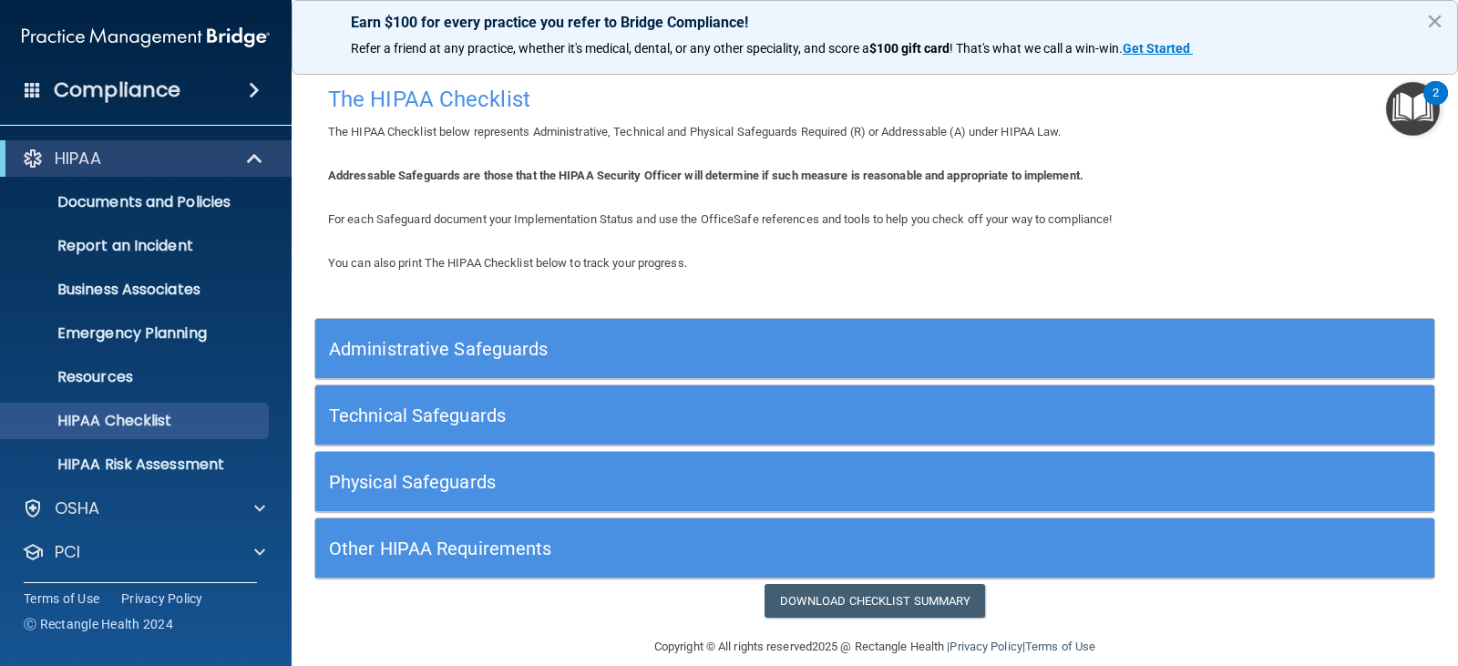
click at [359, 355] on h5 "Administrative Safeguards" at bounding box center [735, 349] width 812 height 20
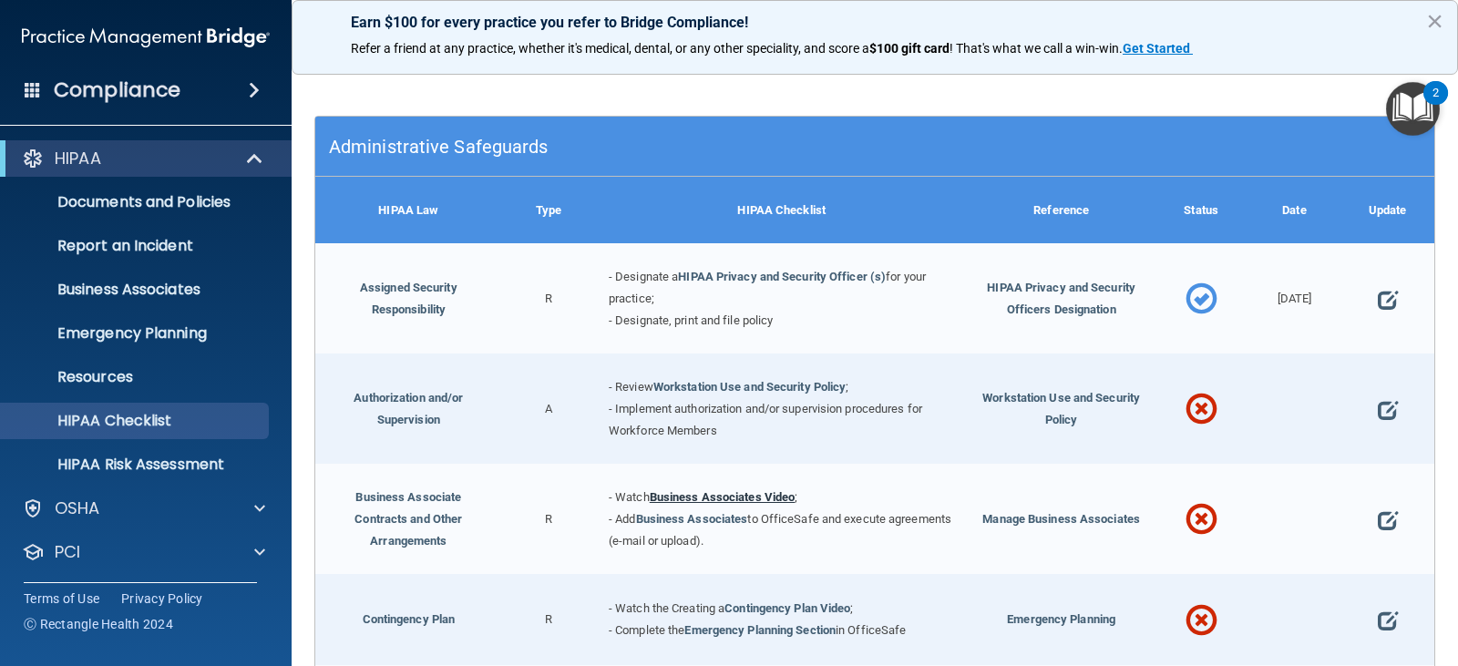
scroll to position [182, 0]
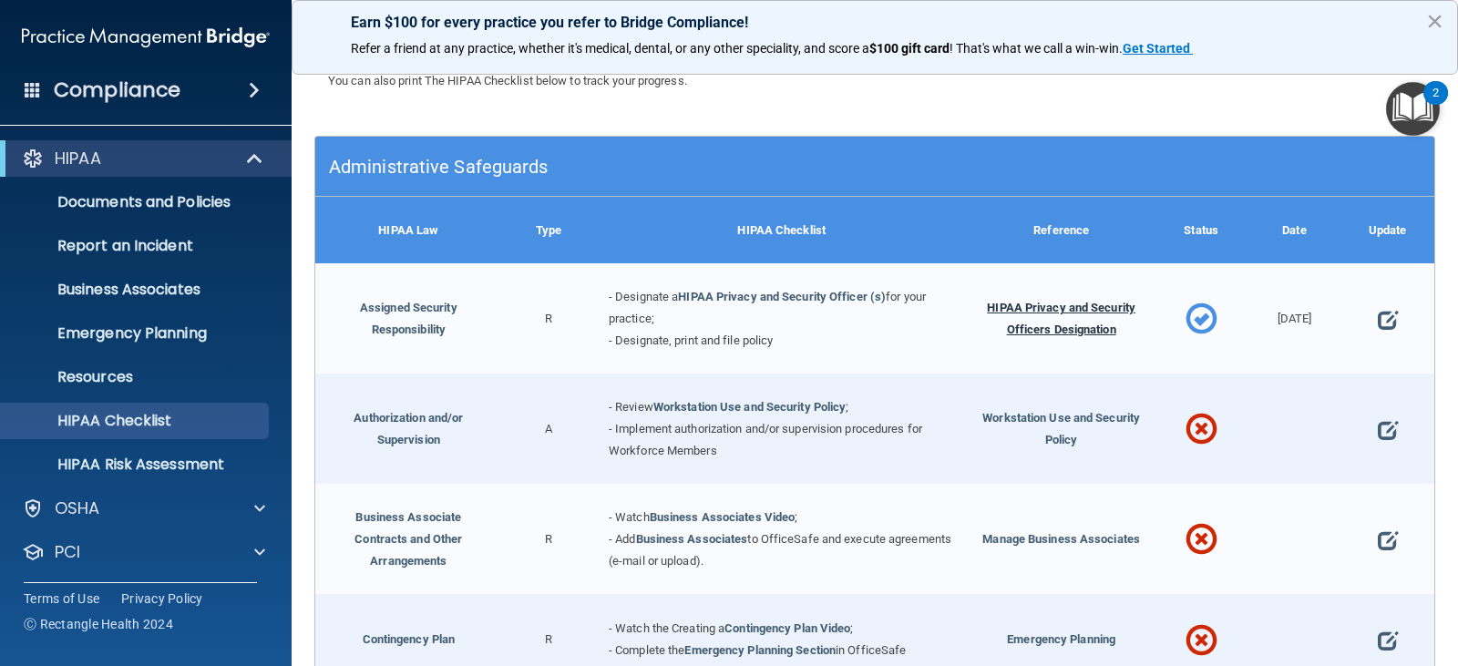
click at [1057, 304] on span "HIPAA Privacy and Security Officers Designation" at bounding box center [1061, 319] width 149 height 36
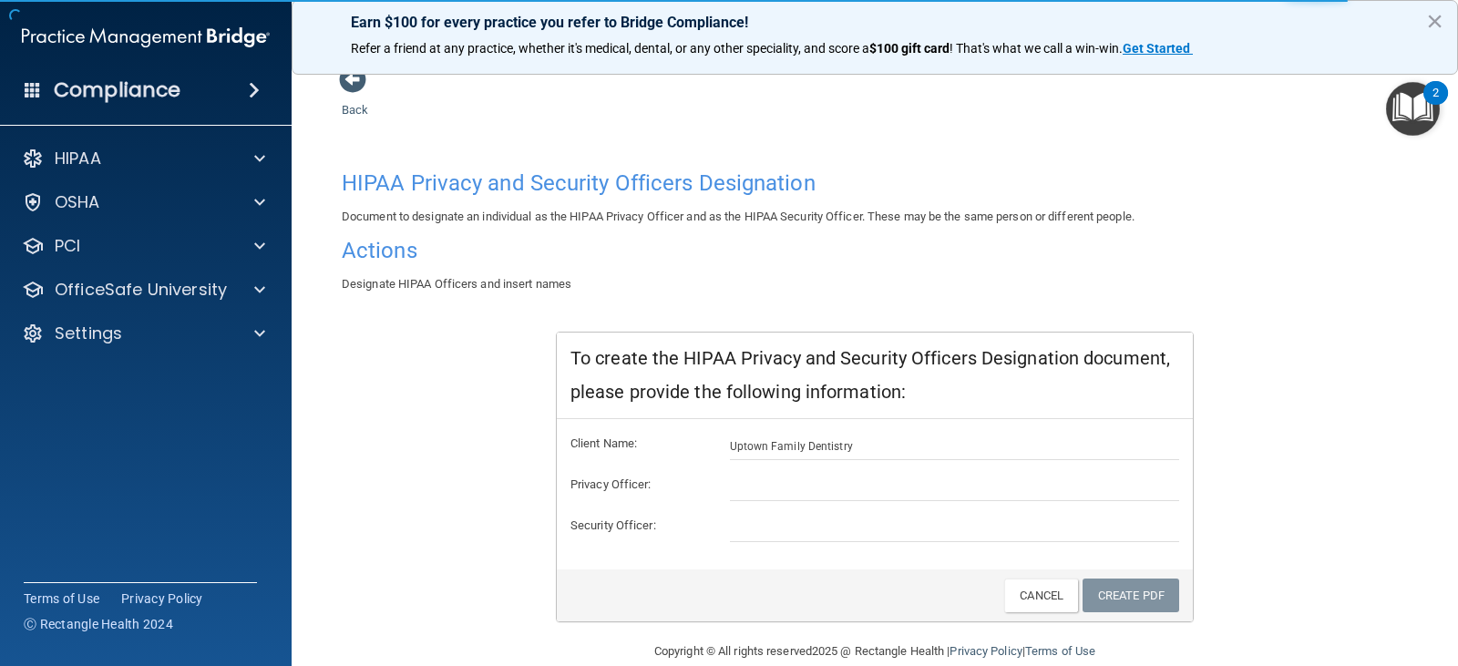
scroll to position [59, 0]
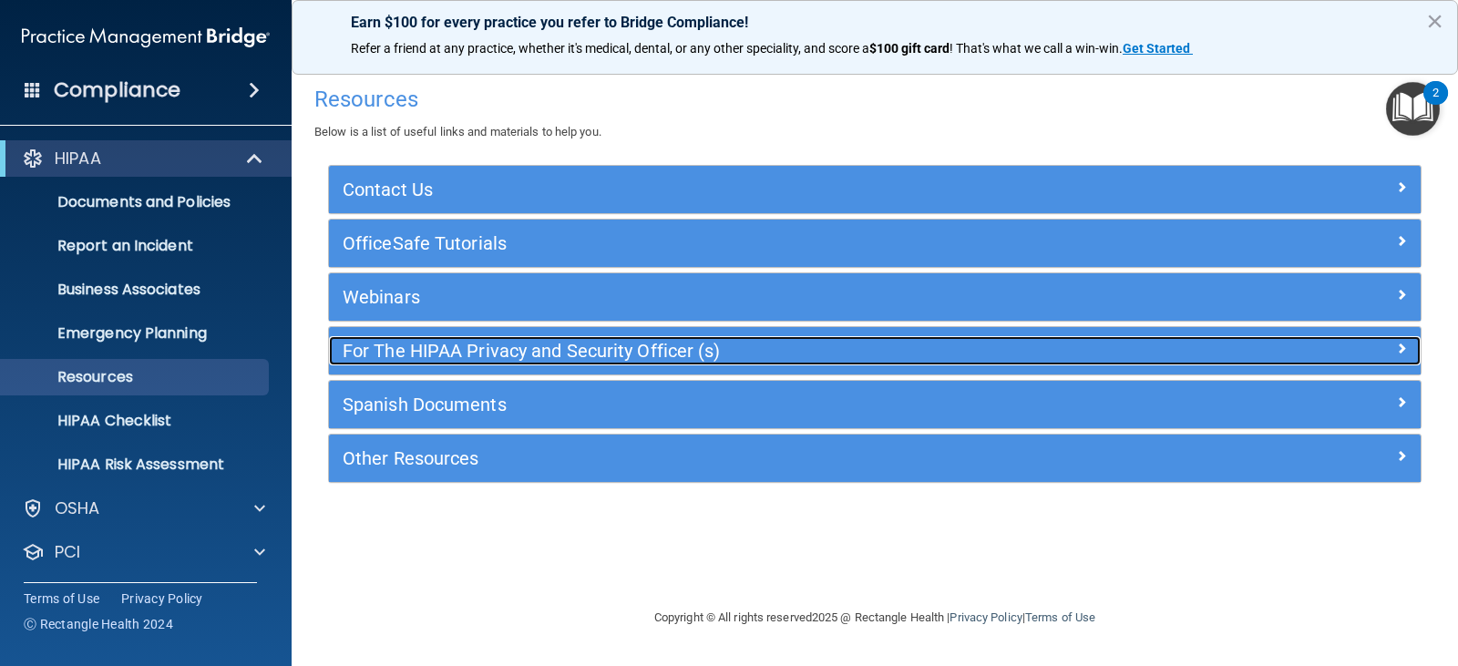
click at [393, 353] on h5 "For The HIPAA Privacy and Security Officer (s)" at bounding box center [739, 351] width 792 height 20
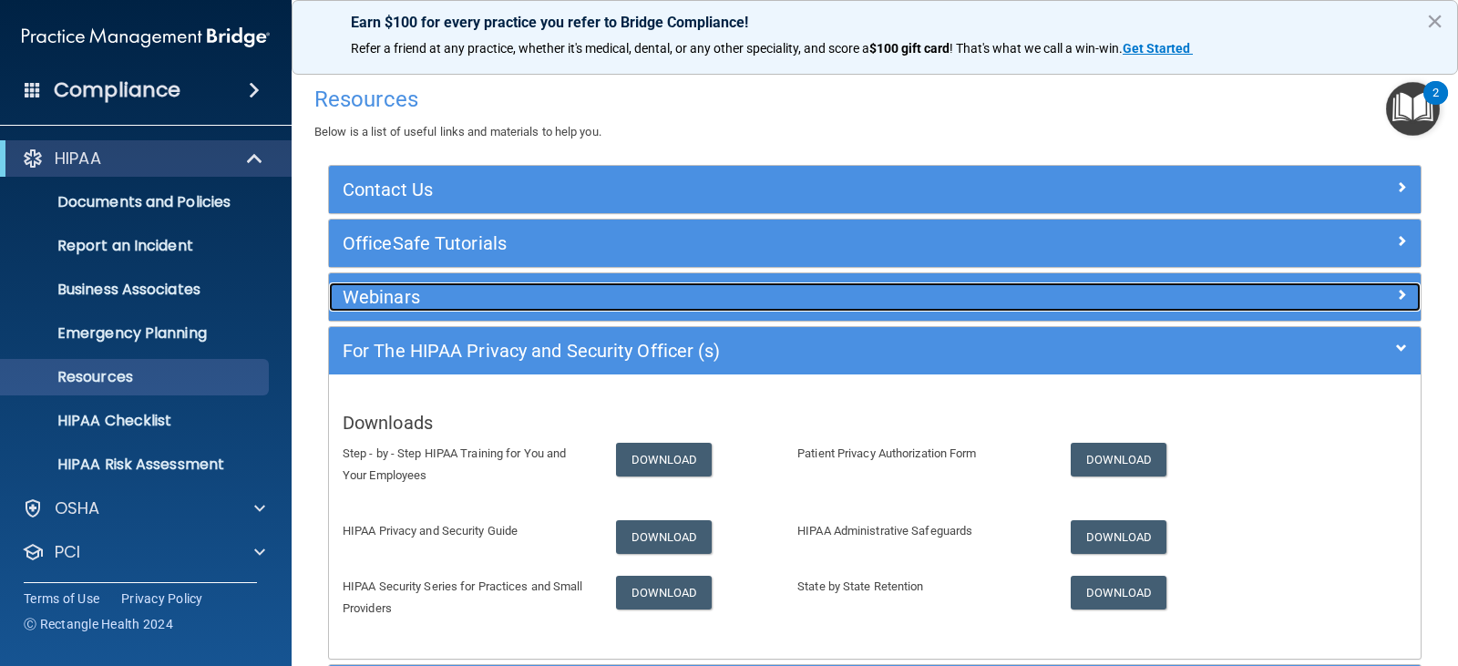
click at [404, 293] on h5 "Webinars" at bounding box center [739, 297] width 792 height 20
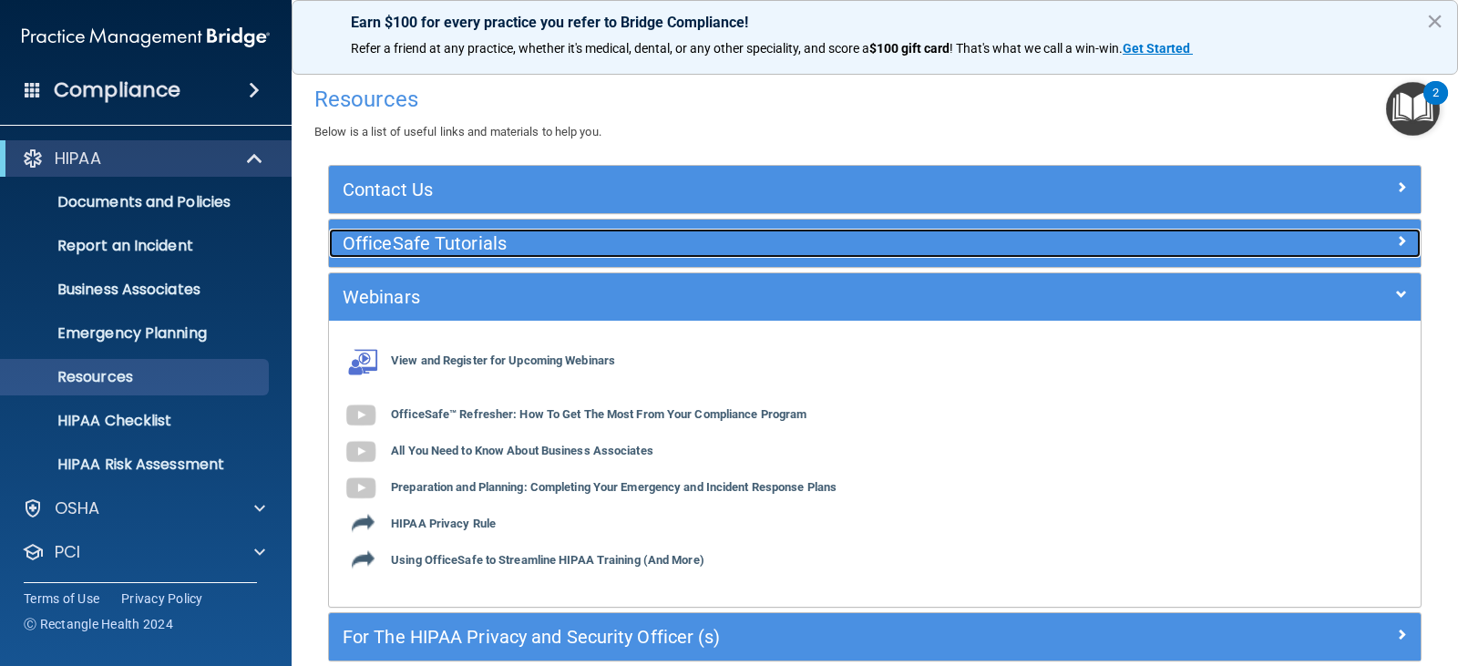
click at [473, 238] on h5 "OfficeSafe Tutorials" at bounding box center [739, 243] width 792 height 20
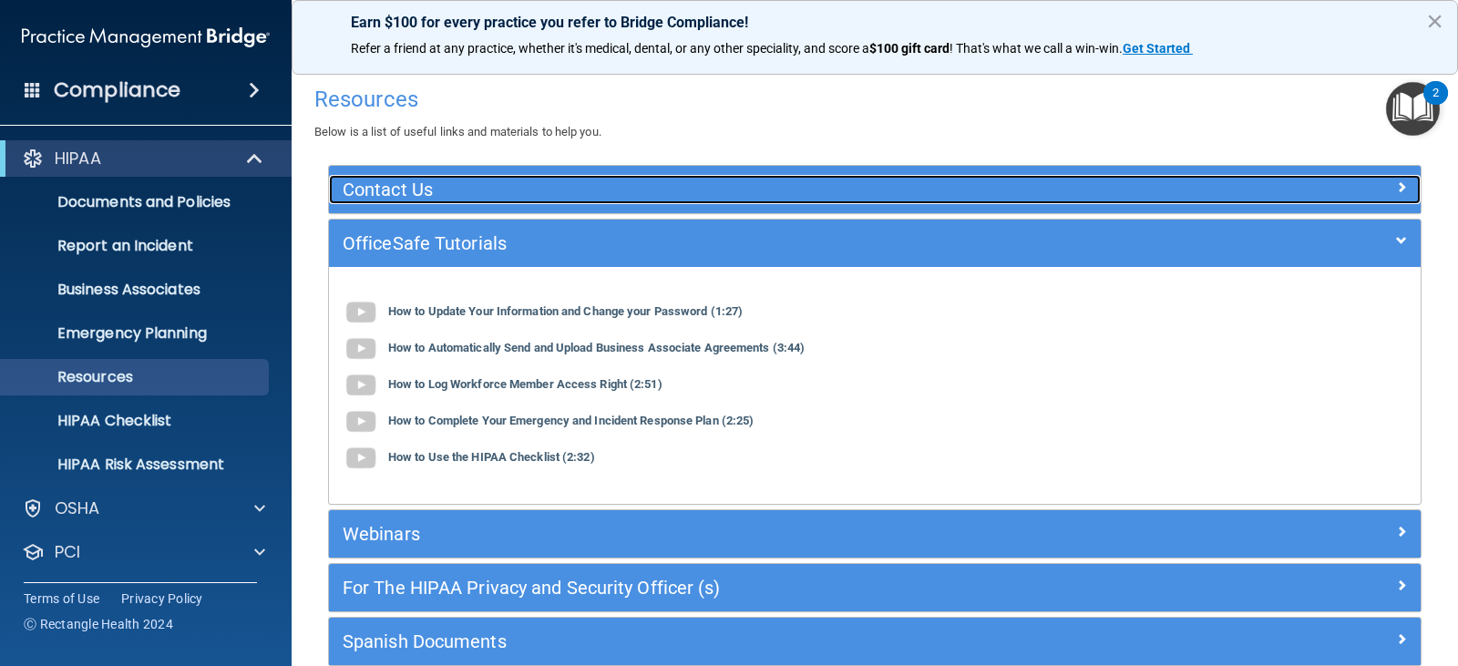
click at [479, 200] on div "Contact Us" at bounding box center [738, 189] width 819 height 29
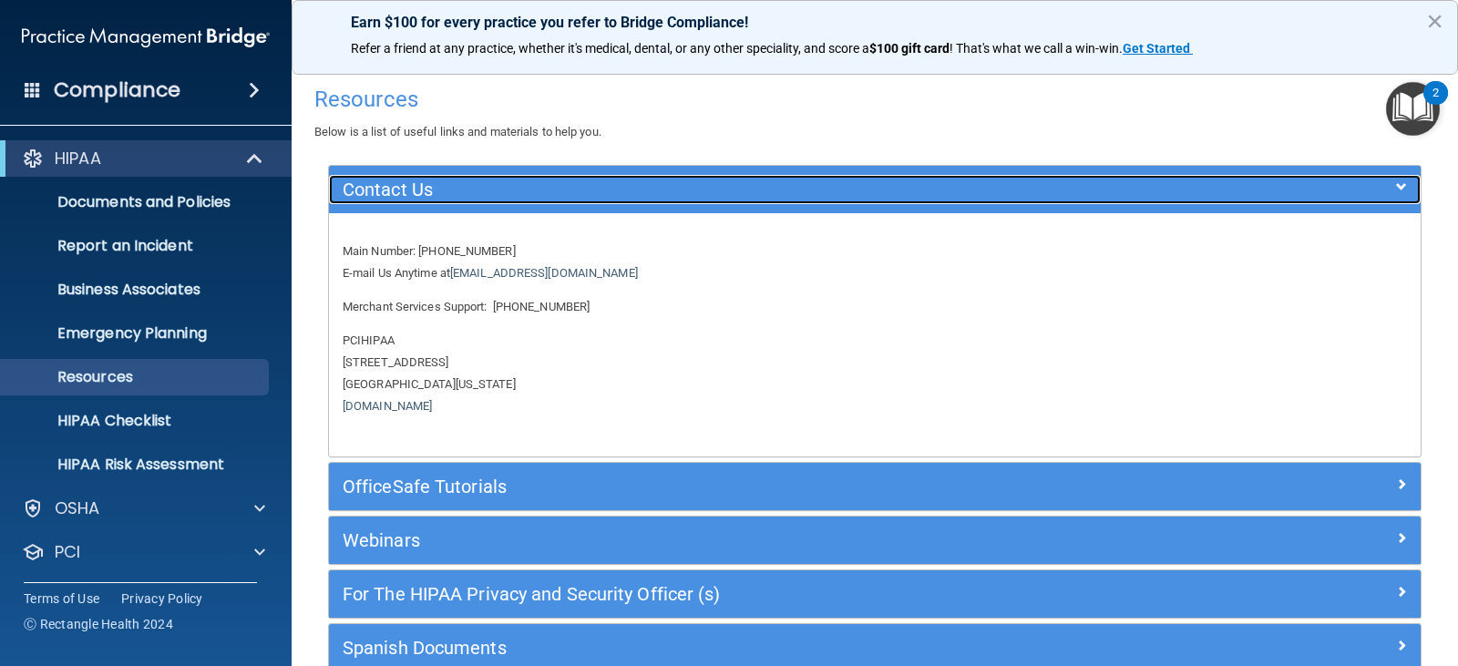
click at [479, 200] on h5 "Contact Us" at bounding box center [739, 190] width 792 height 20
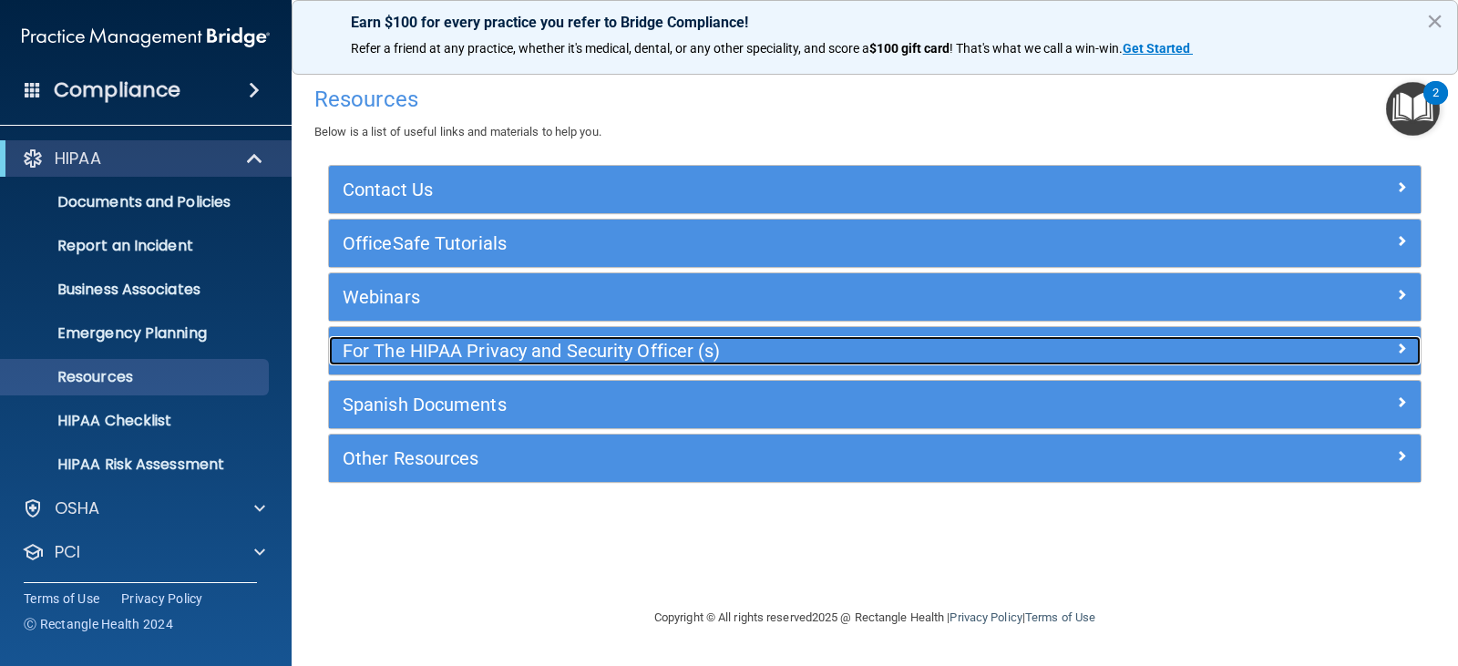
click at [445, 356] on h5 "For The HIPAA Privacy and Security Officer (s)" at bounding box center [739, 351] width 792 height 20
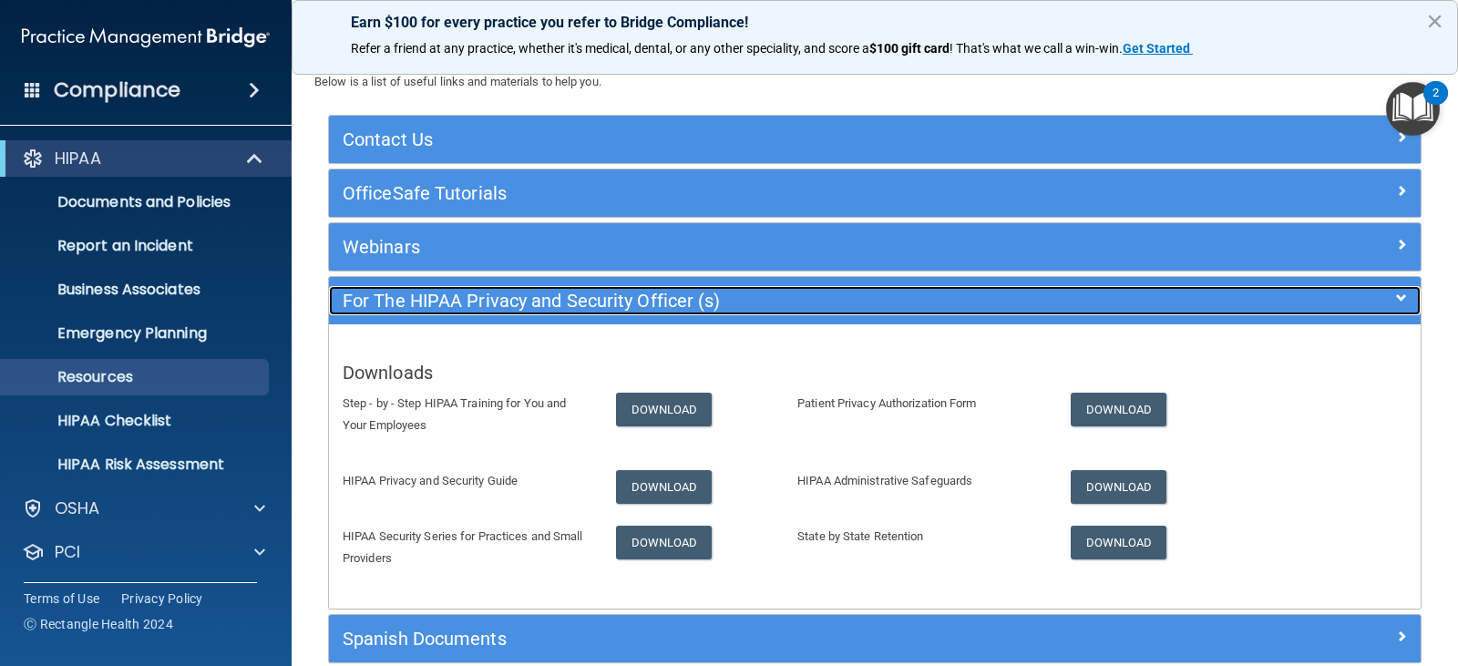
scroll to position [91, 0]
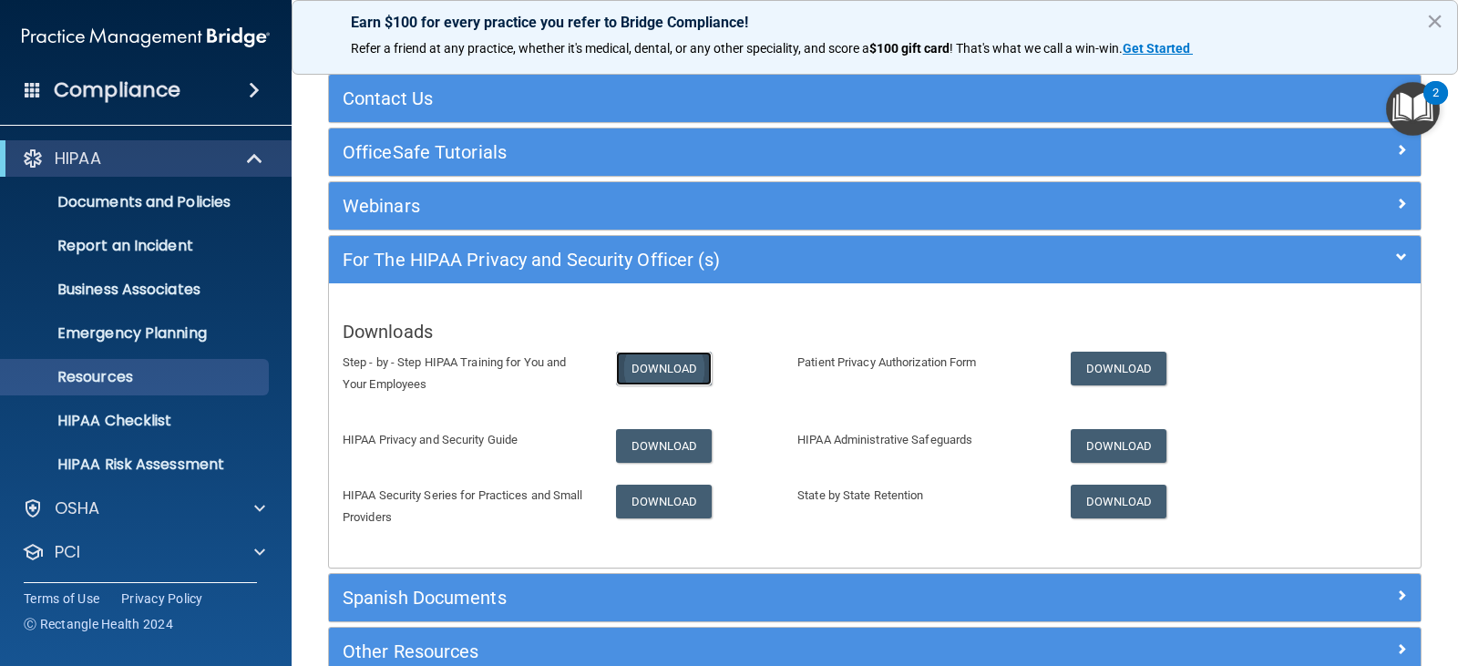
click at [646, 361] on link "Download" at bounding box center [664, 369] width 97 height 34
click at [261, 554] on span at bounding box center [259, 552] width 11 height 22
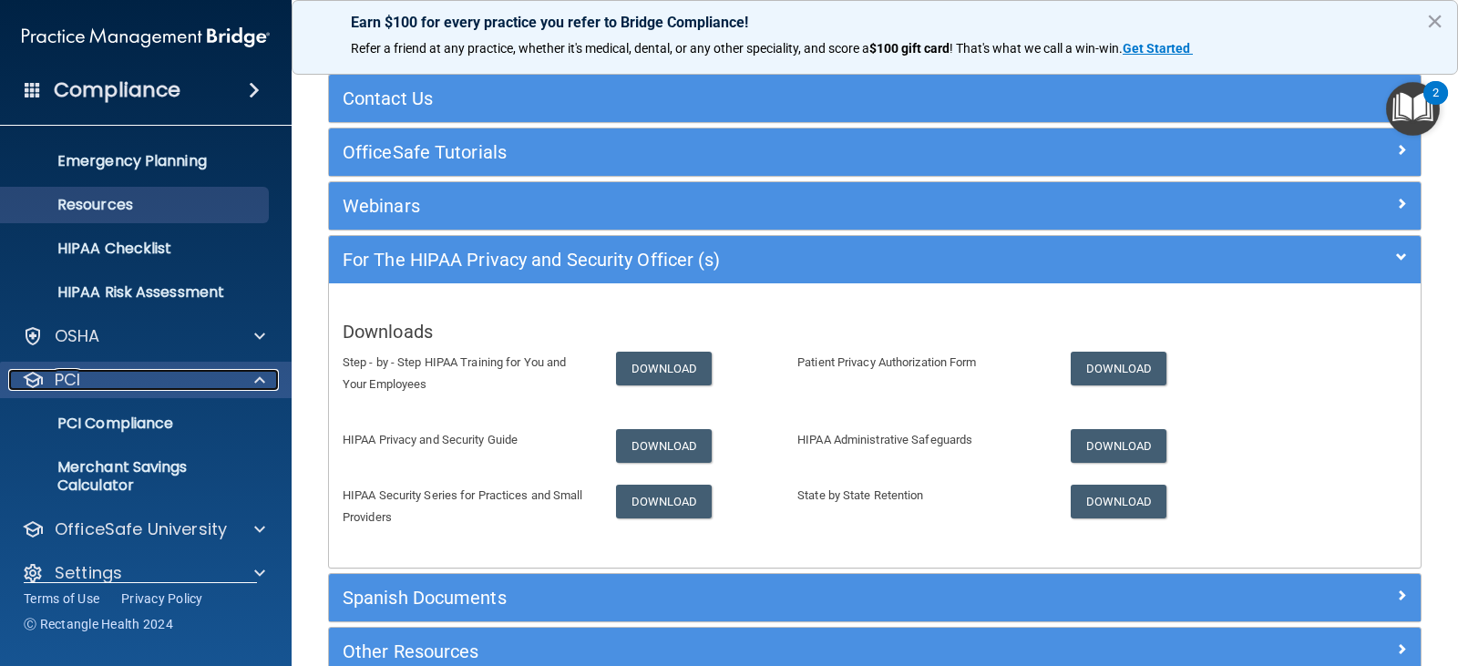
scroll to position [196, 0]
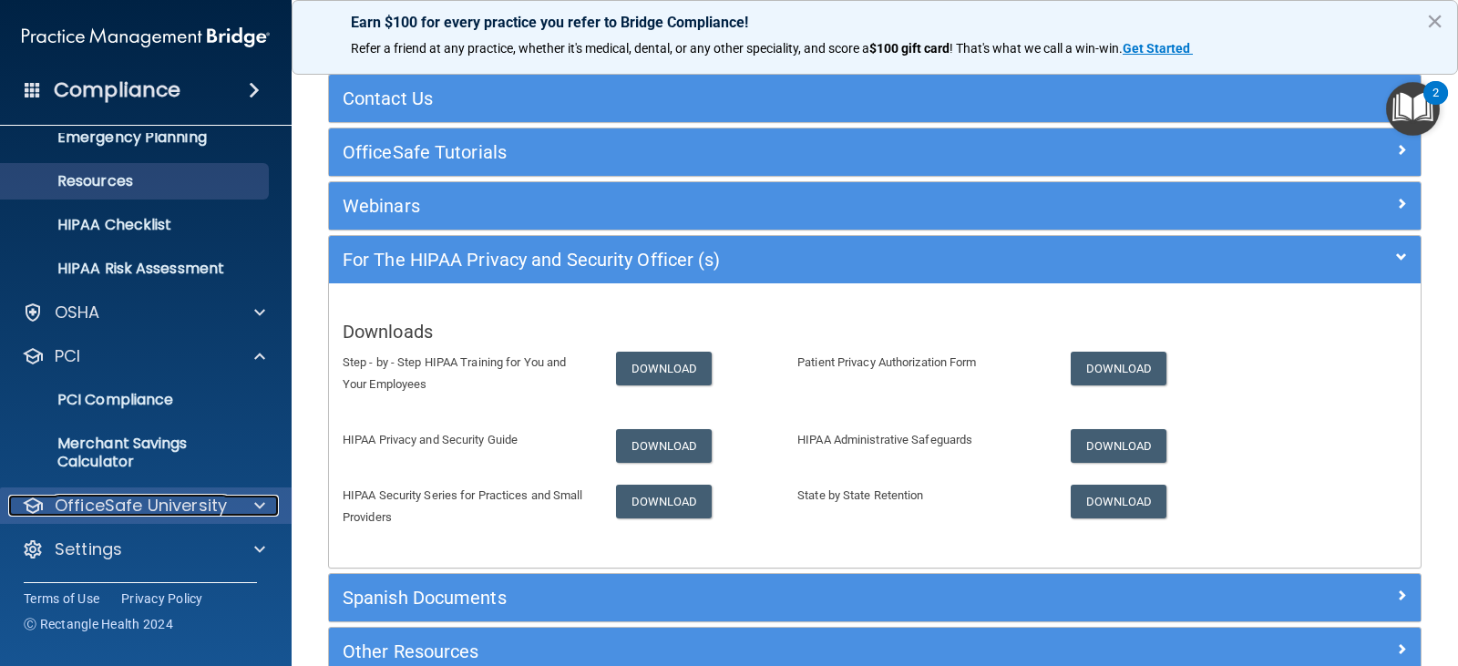
click at [245, 498] on div at bounding box center [257, 506] width 46 height 22
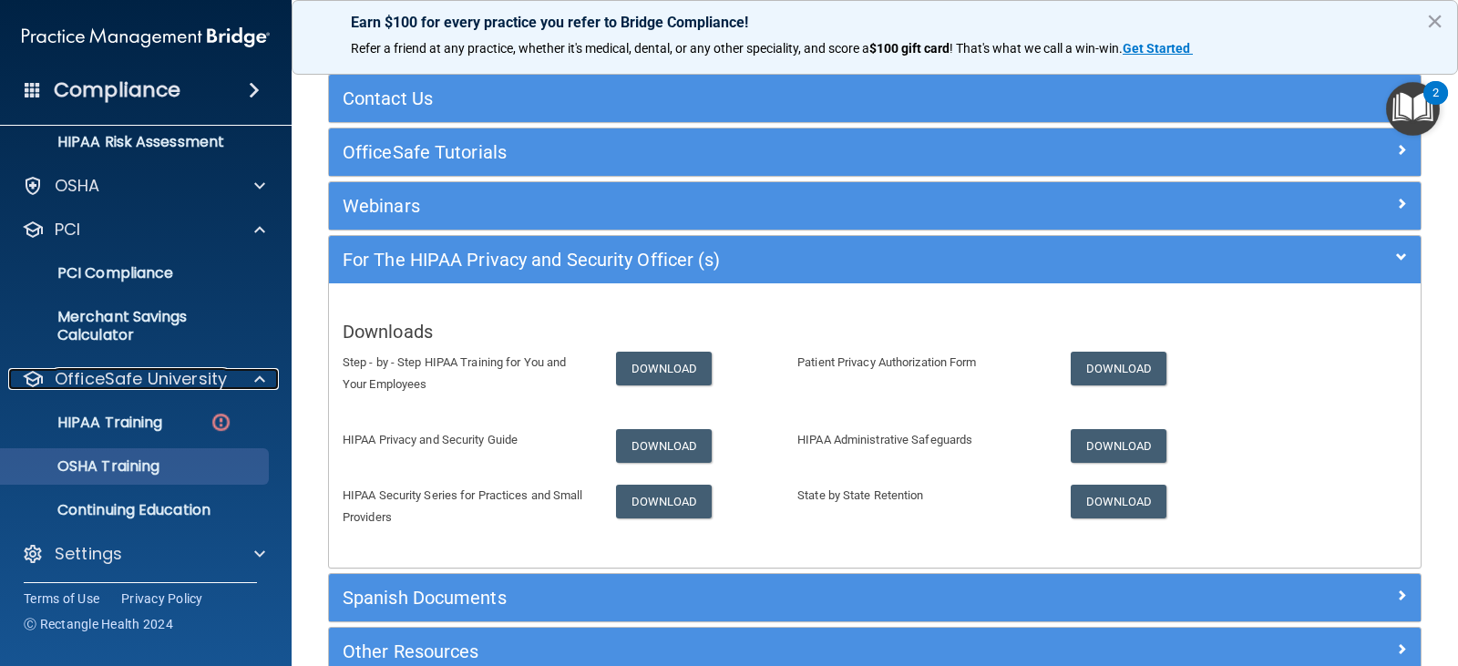
scroll to position [327, 0]
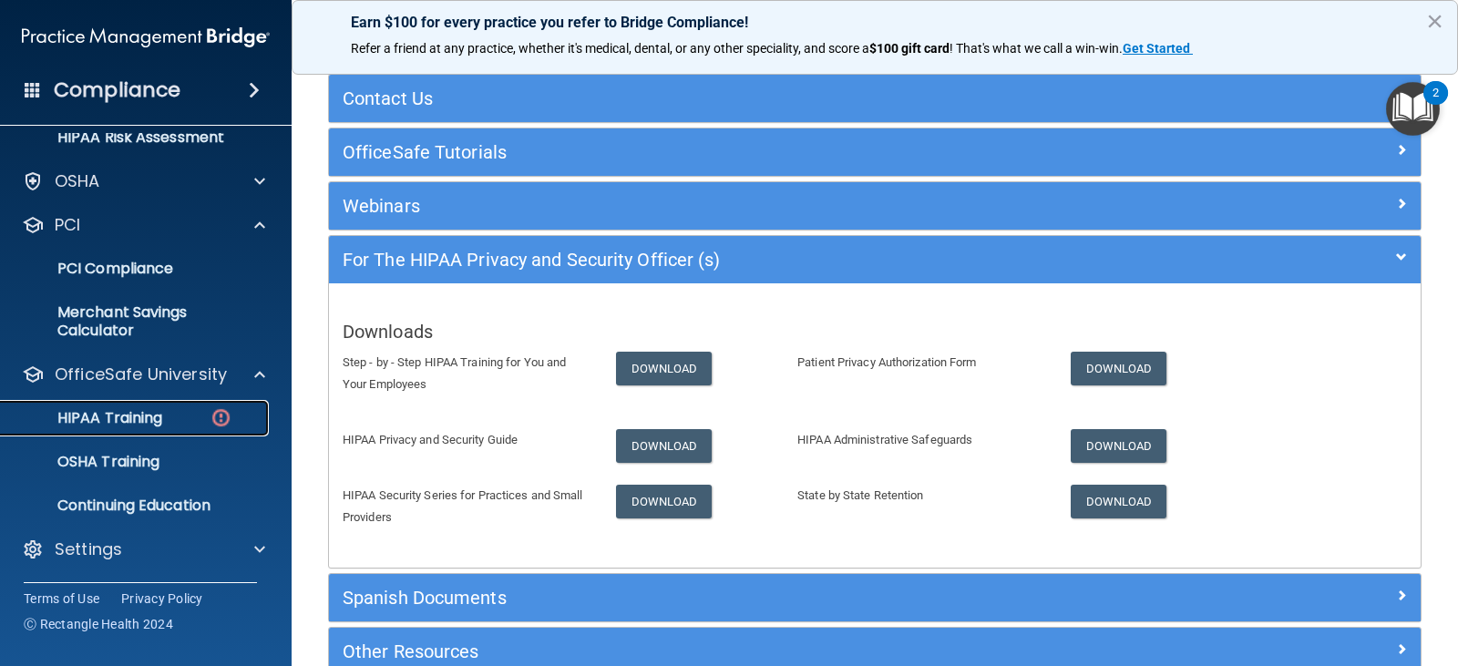
click at [149, 417] on p "HIPAA Training" at bounding box center [87, 418] width 150 height 18
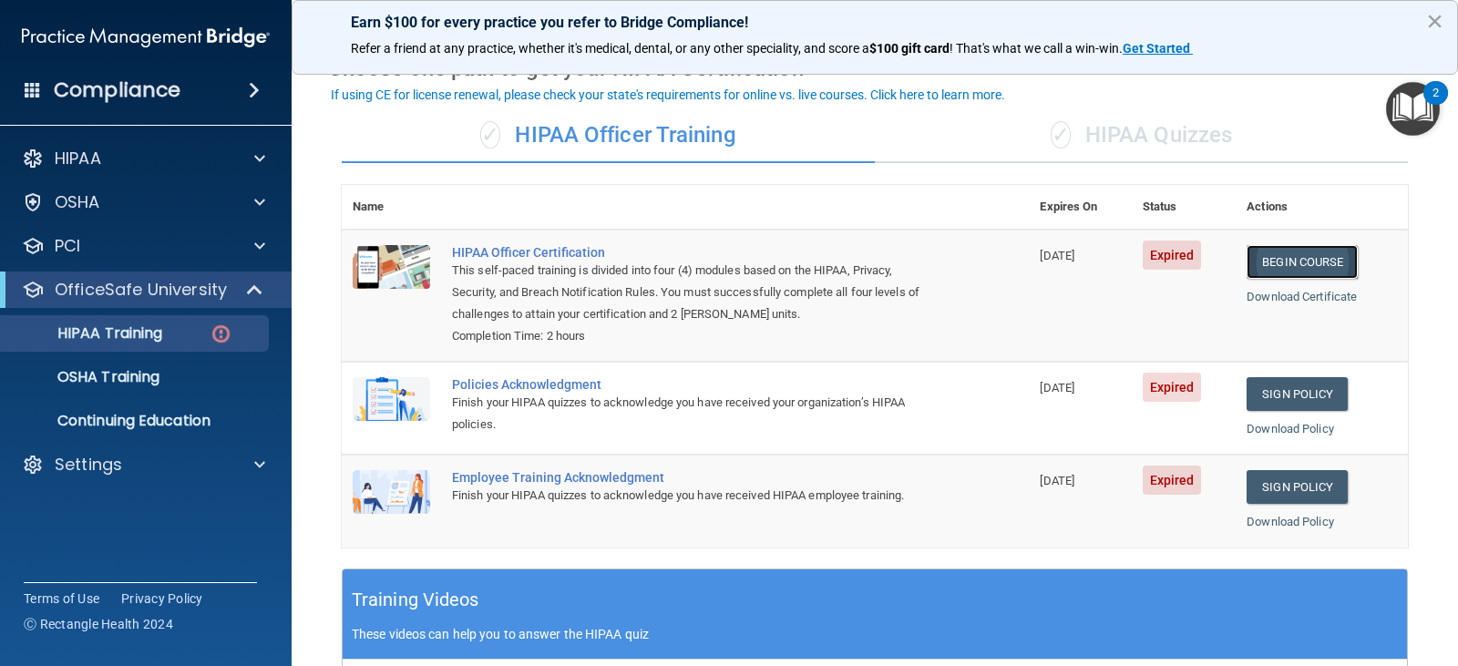
click at [1291, 260] on link "Begin Course" at bounding box center [1302, 262] width 111 height 34
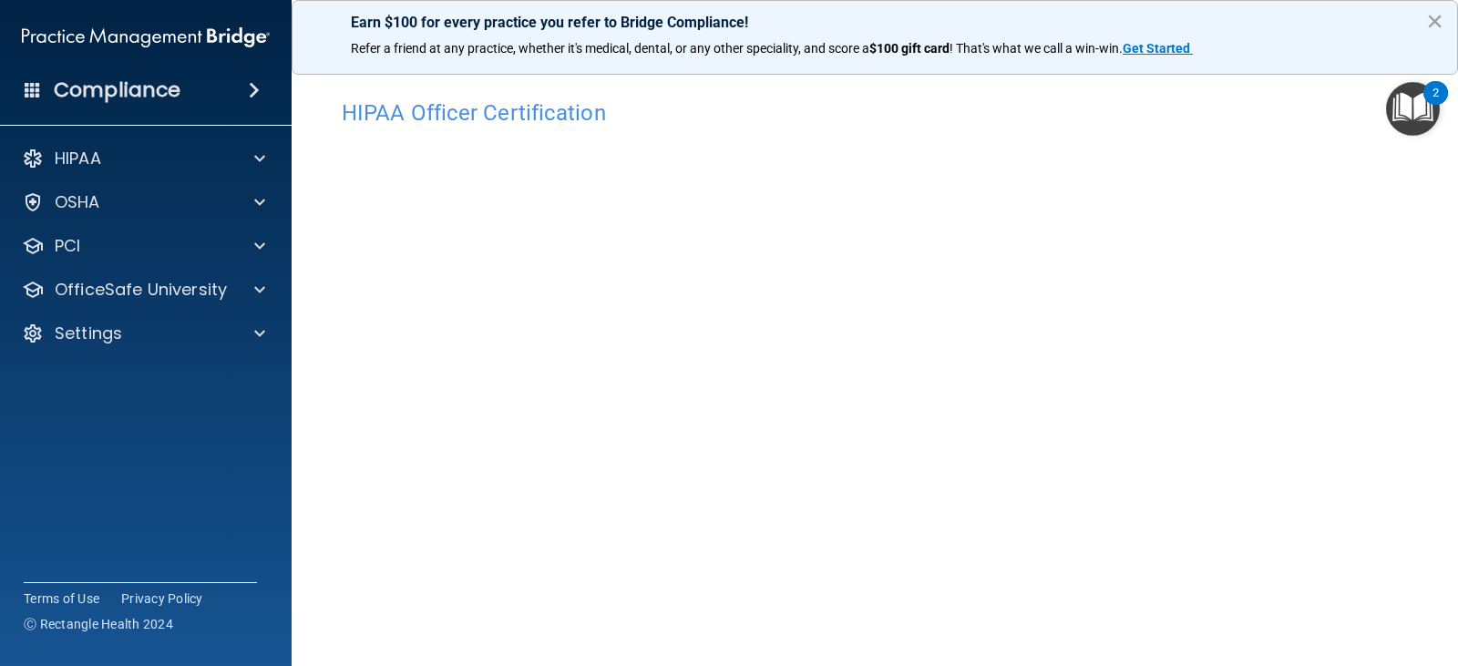
scroll to position [96, 0]
click at [1441, 18] on button "×" at bounding box center [1435, 20] width 17 height 29
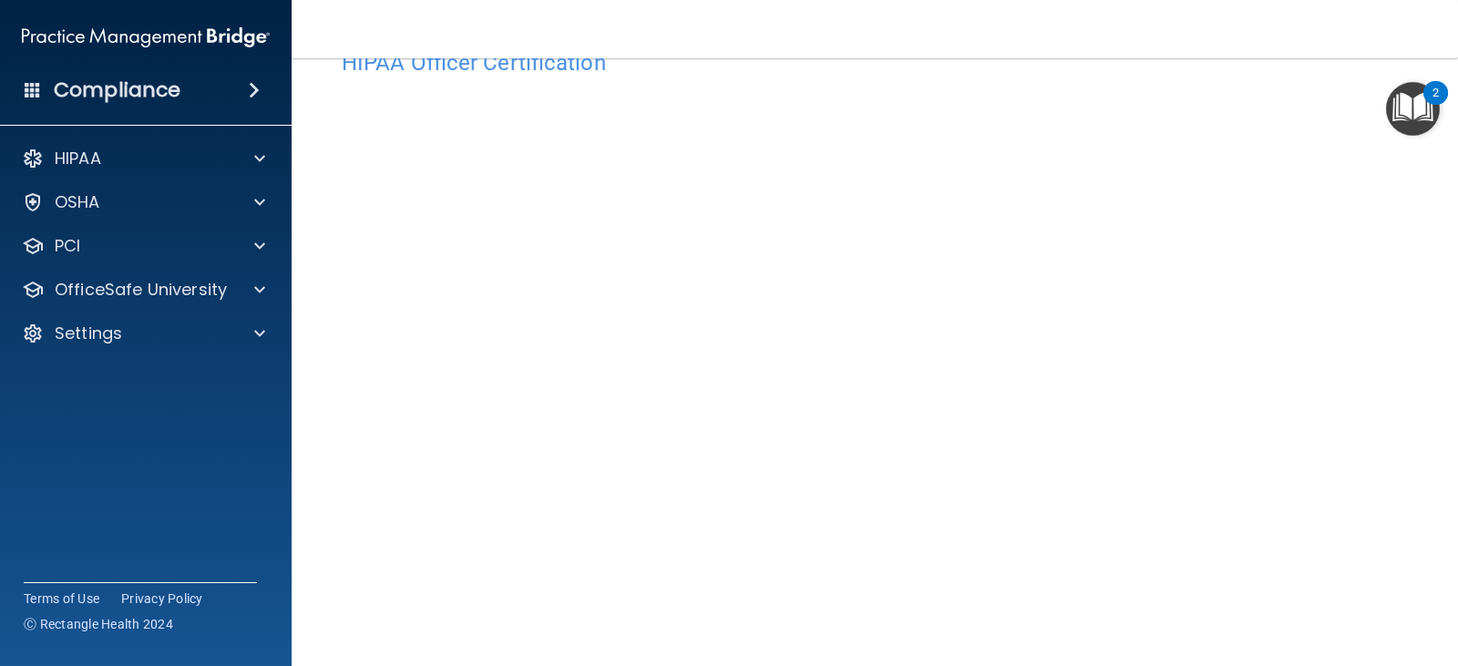
scroll to position [146, 0]
